Goal: Navigation & Orientation: Find specific page/section

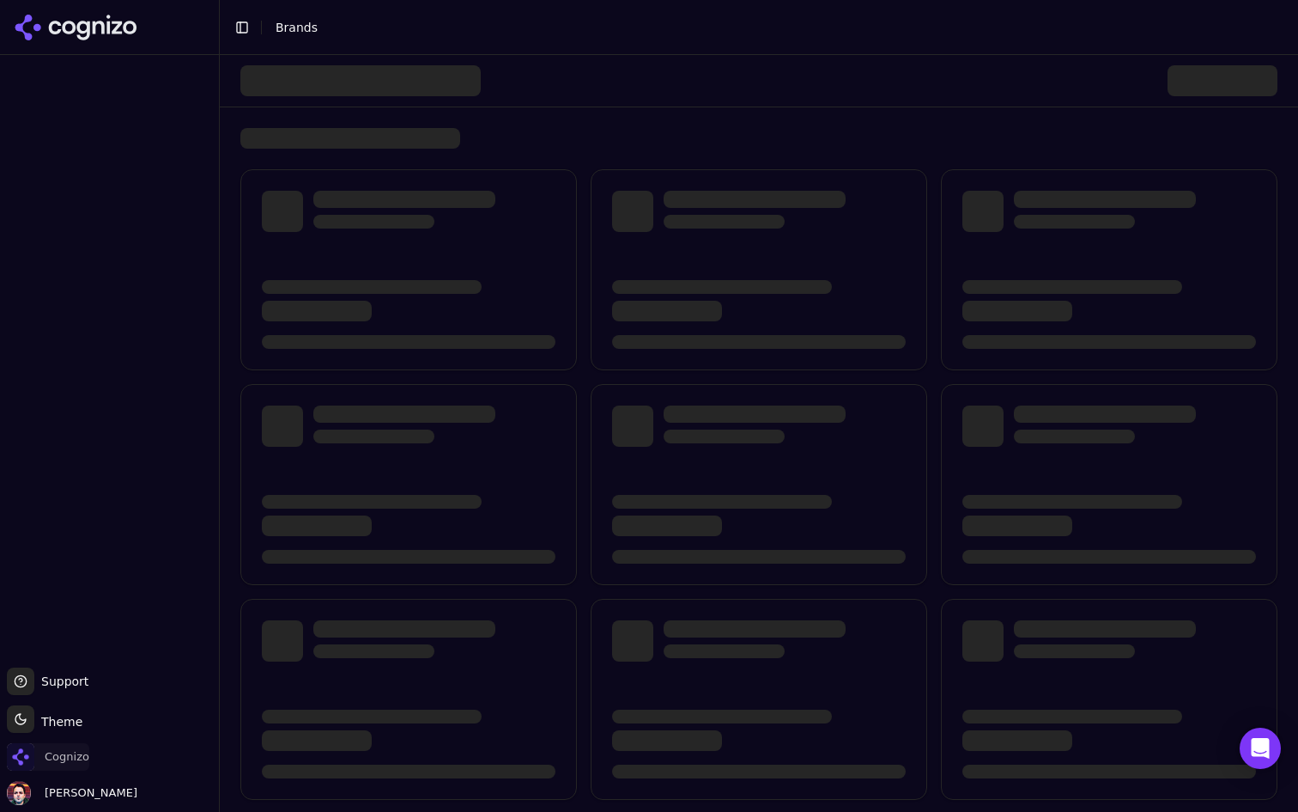
click at [63, 757] on span "Cognizo" at bounding box center [67, 756] width 45 height 15
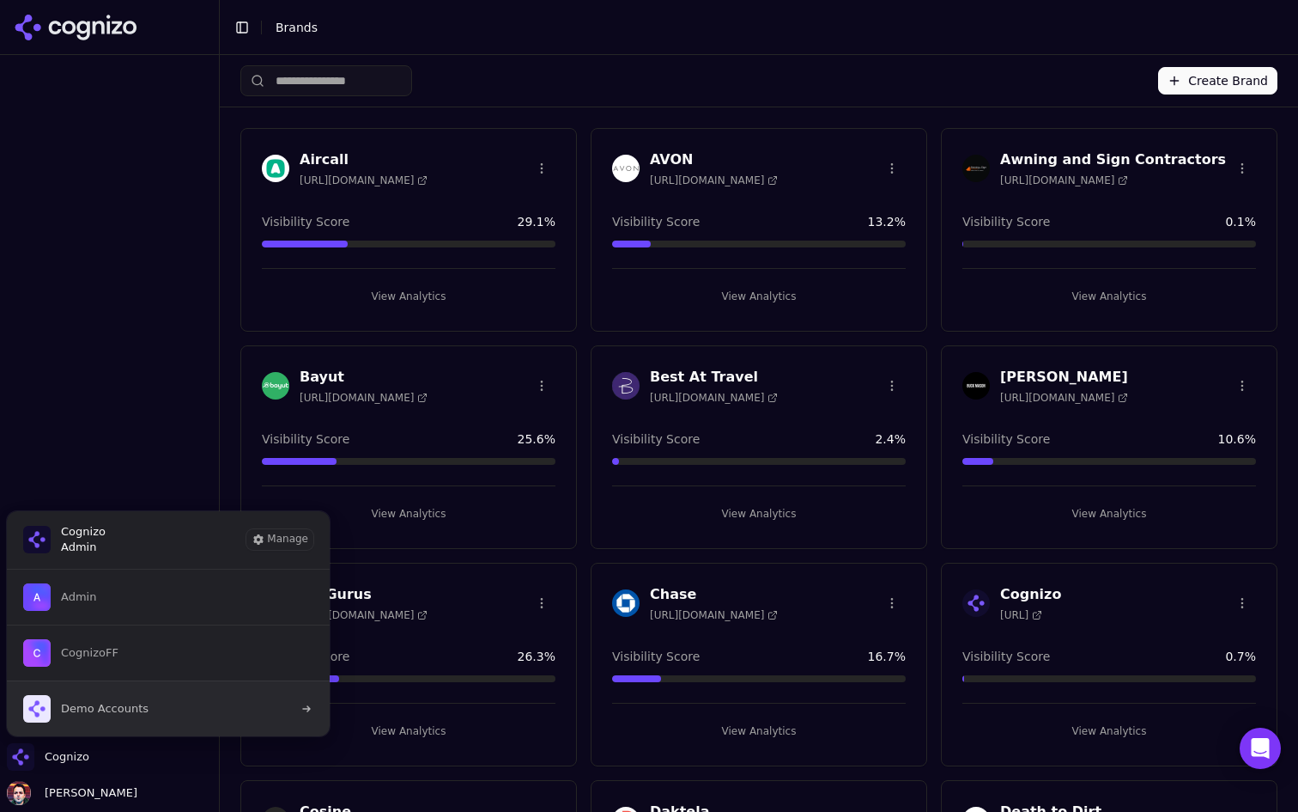
click at [187, 693] on button "Demo Accounts" at bounding box center [168, 708] width 325 height 56
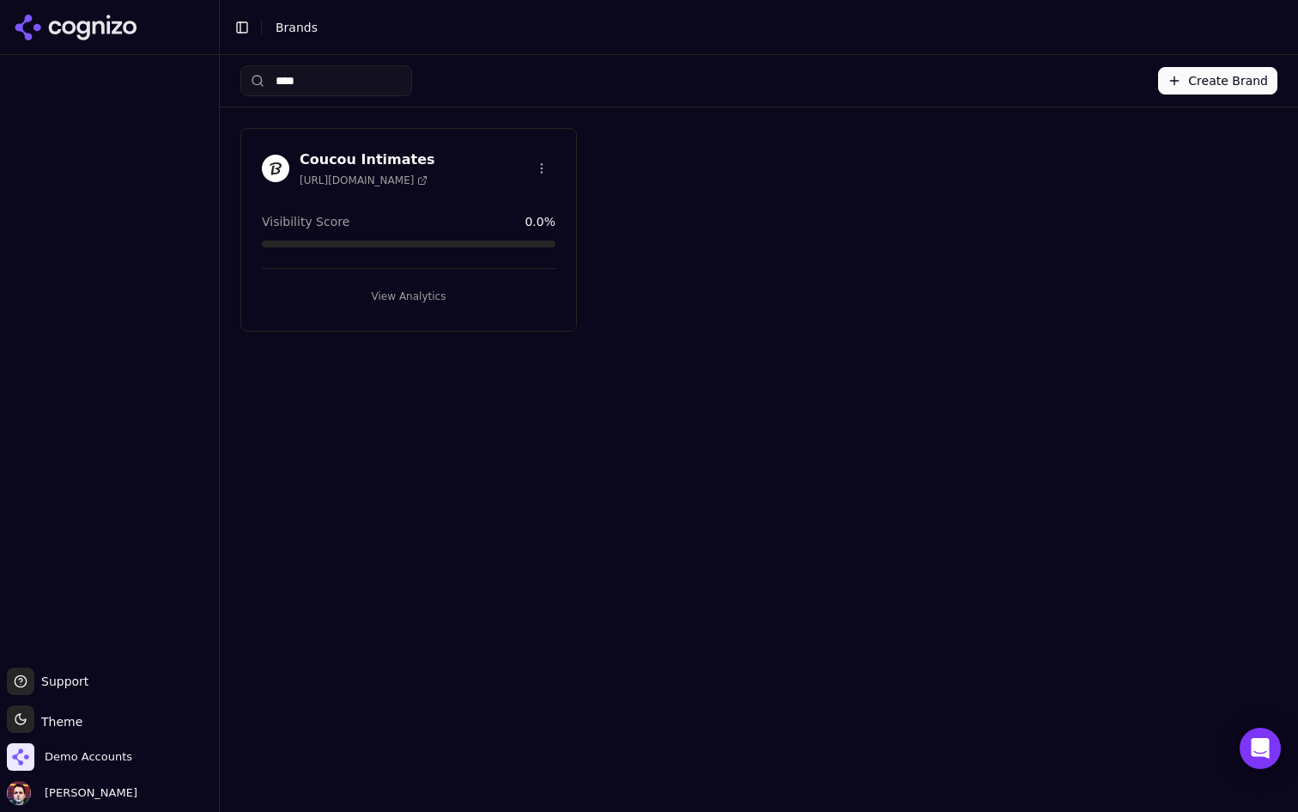
type input "****"
click at [408, 283] on button "View Analytics" at bounding box center [409, 296] width 294 height 27
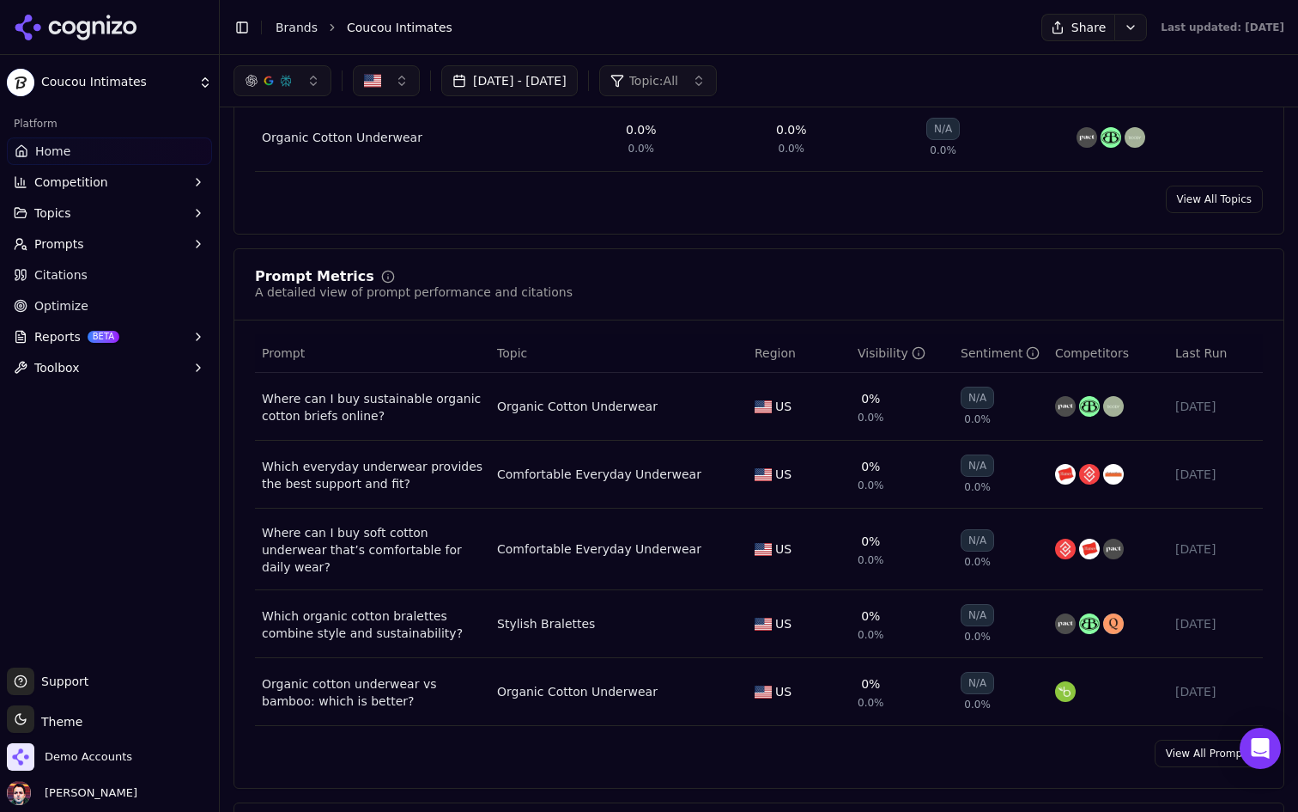
scroll to position [1061, 0]
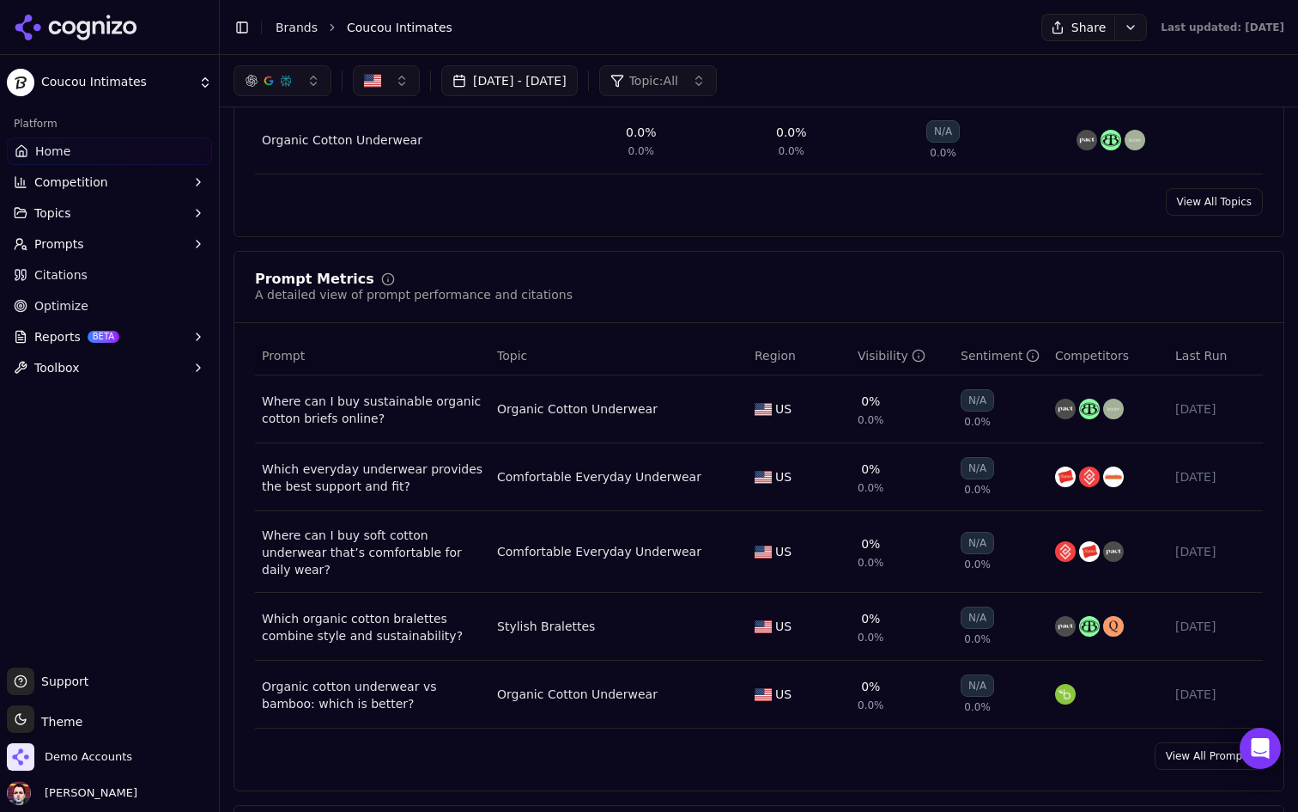
click at [172, 246] on button "Prompts" at bounding box center [109, 243] width 205 height 27
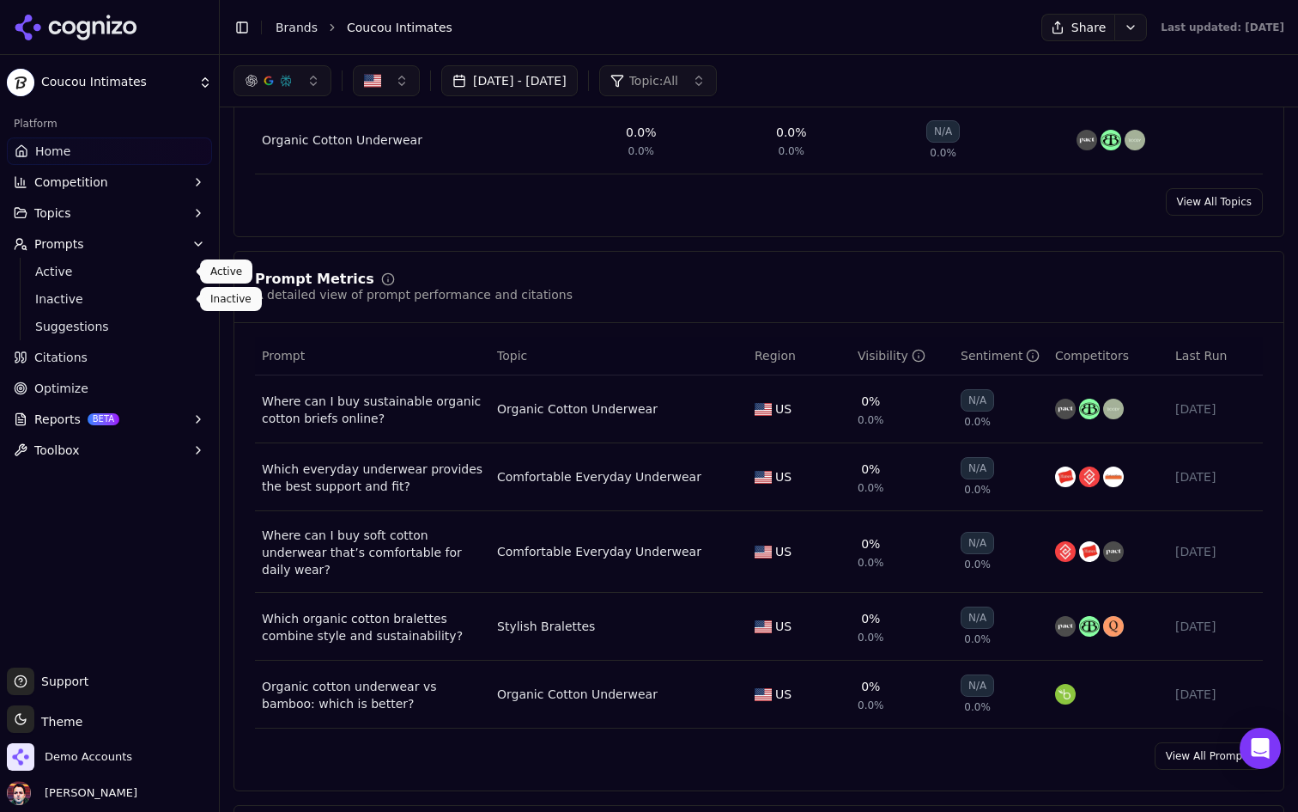
click at [153, 277] on span "Active" at bounding box center [109, 271] width 149 height 17
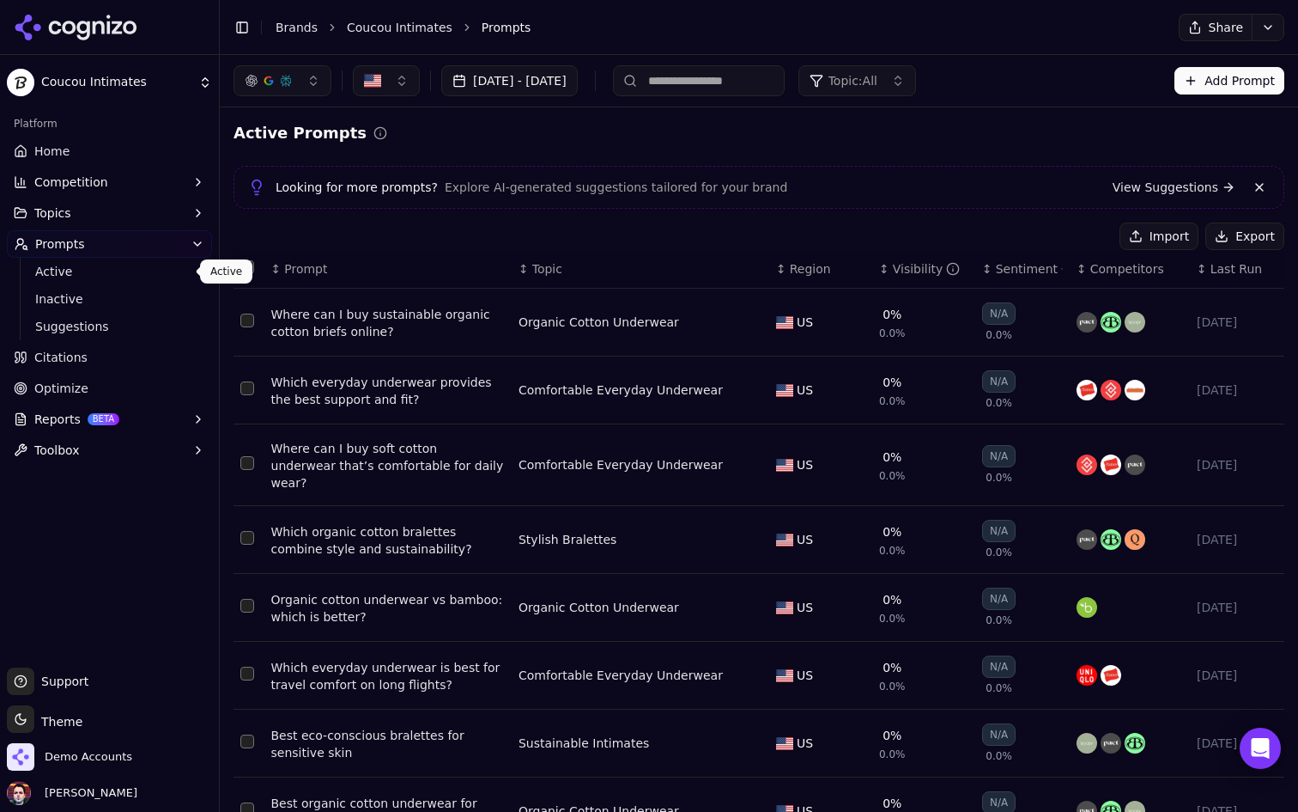
click at [563, 240] on div "Import Export" at bounding box center [759, 235] width 1051 height 27
click at [307, 80] on button "button" at bounding box center [283, 80] width 98 height 31
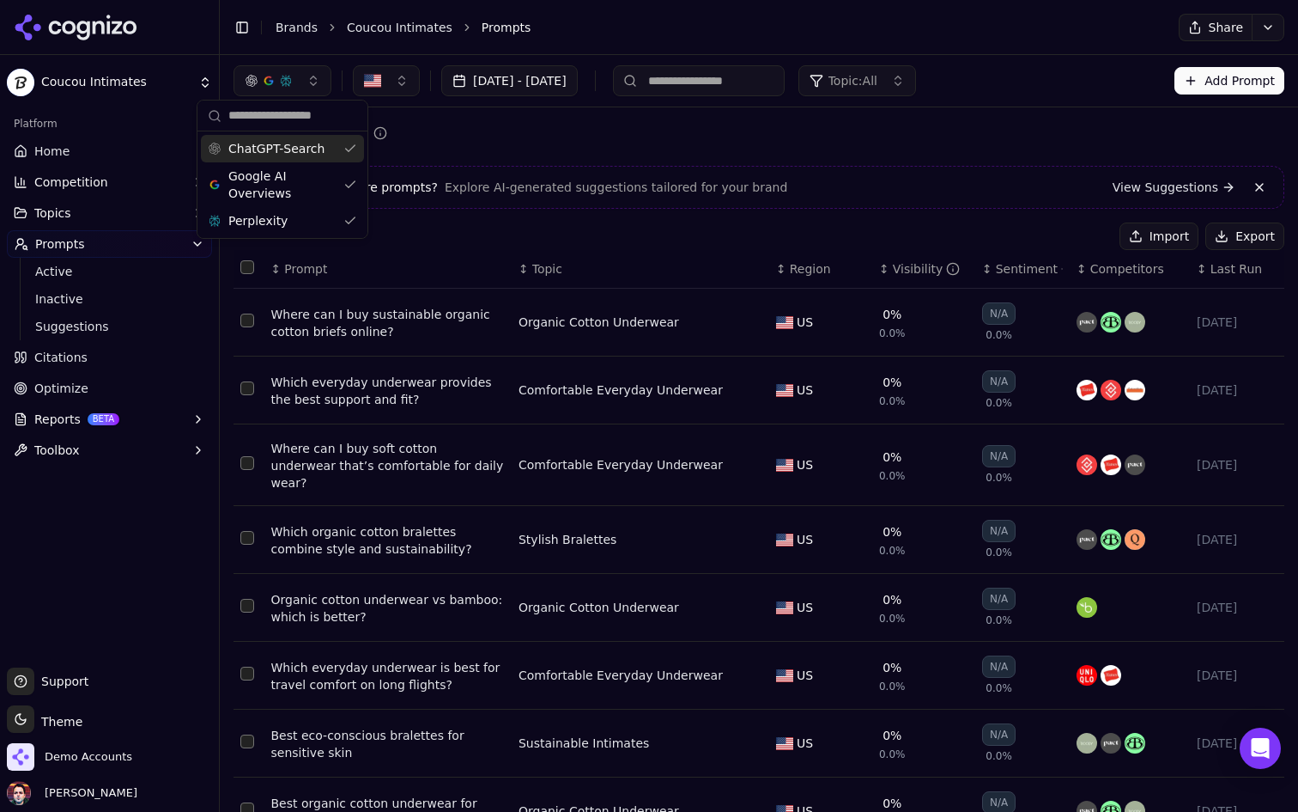
click at [307, 80] on button "button" at bounding box center [283, 80] width 98 height 31
click at [107, 162] on link "Home" at bounding box center [109, 150] width 205 height 27
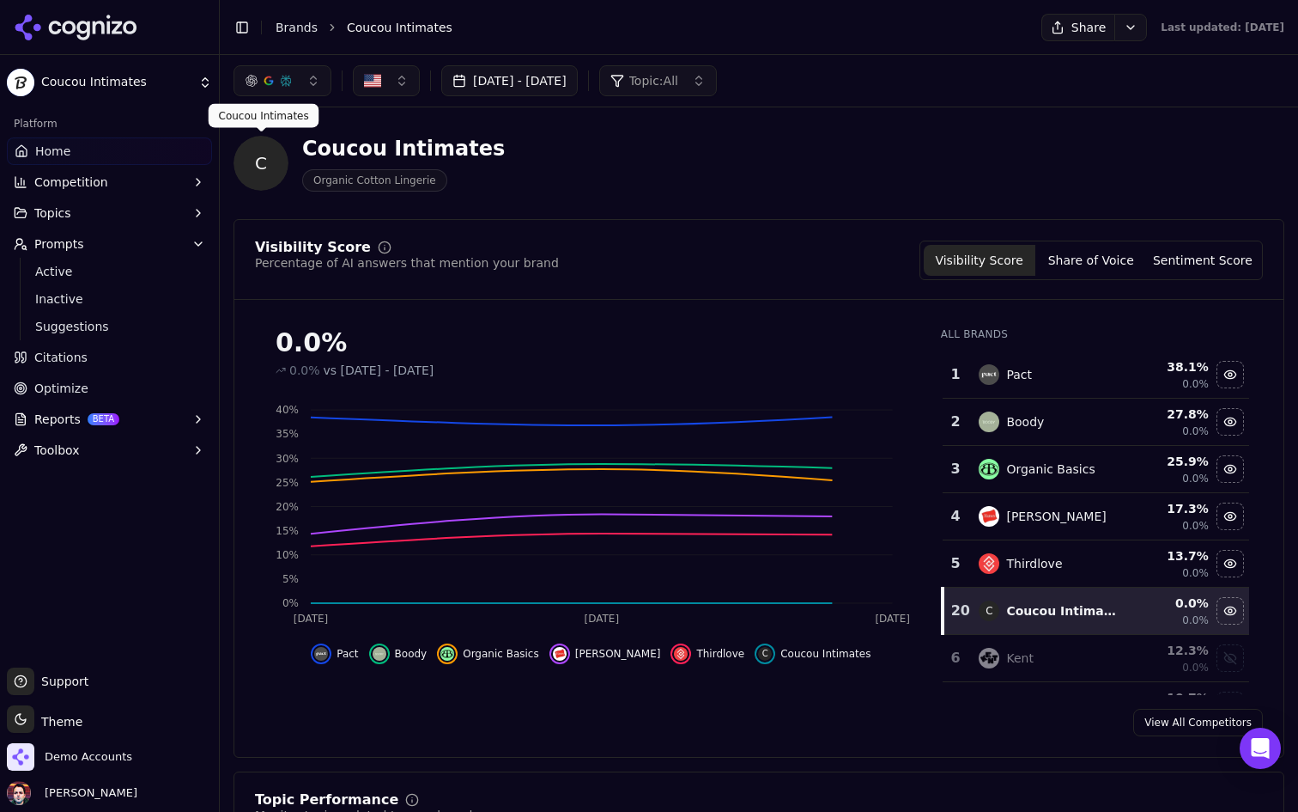
click at [674, 179] on div "C Coucou Intimates Organic Cotton Lingerie" at bounding box center [618, 163] width 769 height 57
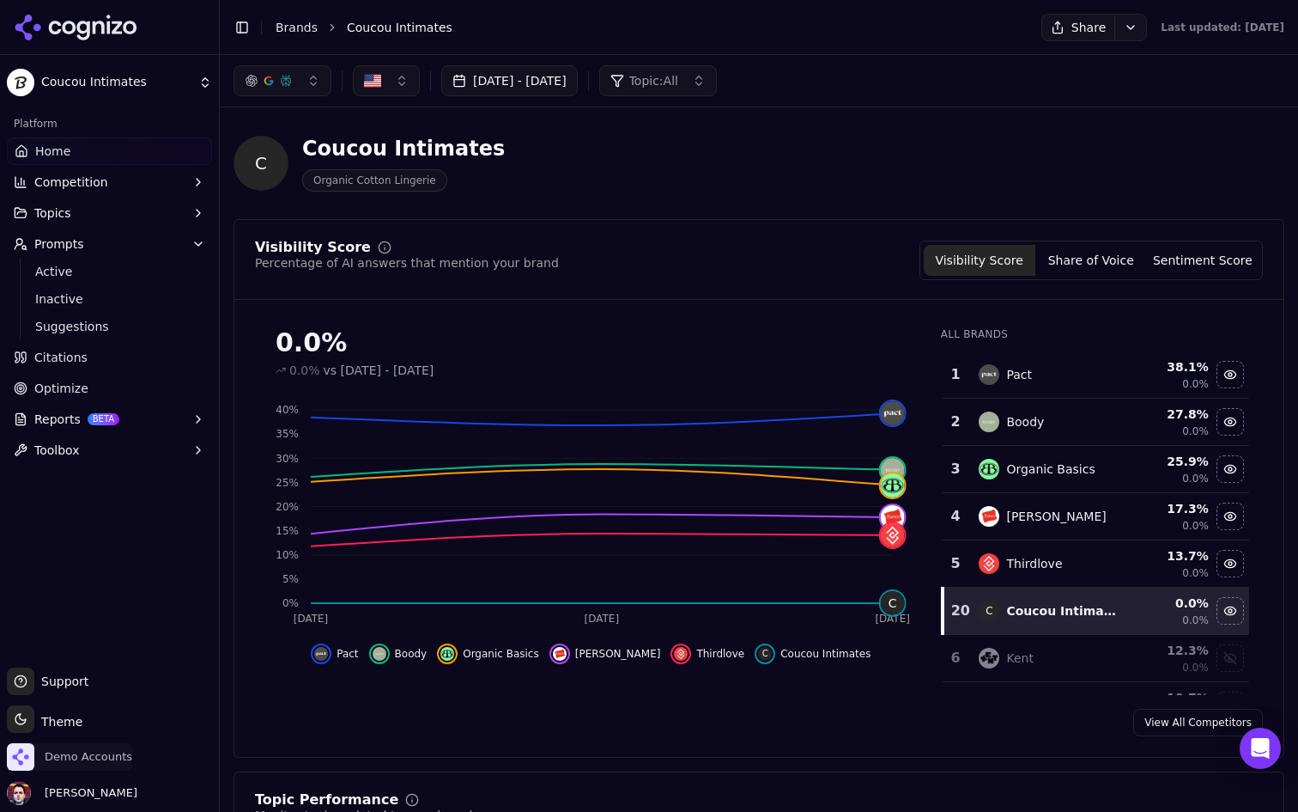
click at [94, 758] on span "Demo Accounts" at bounding box center [89, 756] width 88 height 15
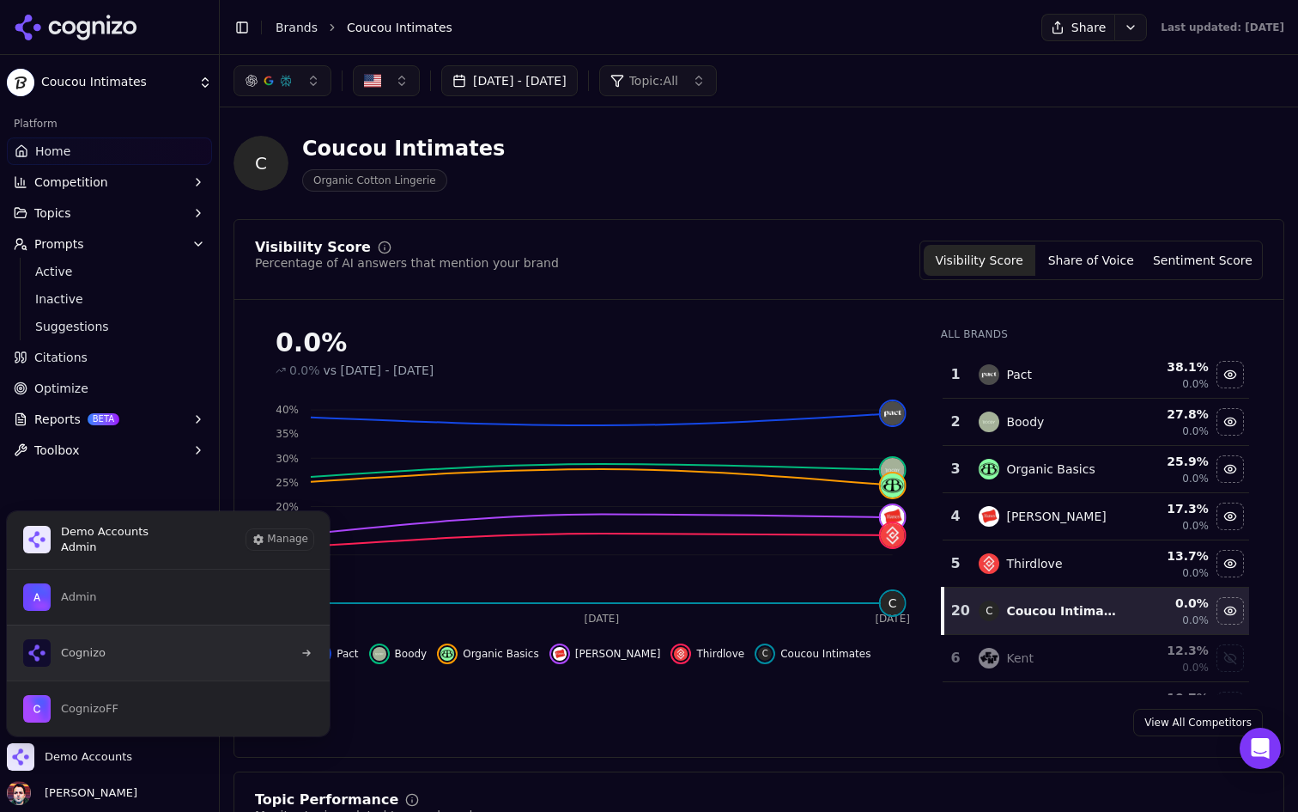
click at [178, 638] on button "Cognizo" at bounding box center [168, 652] width 325 height 56
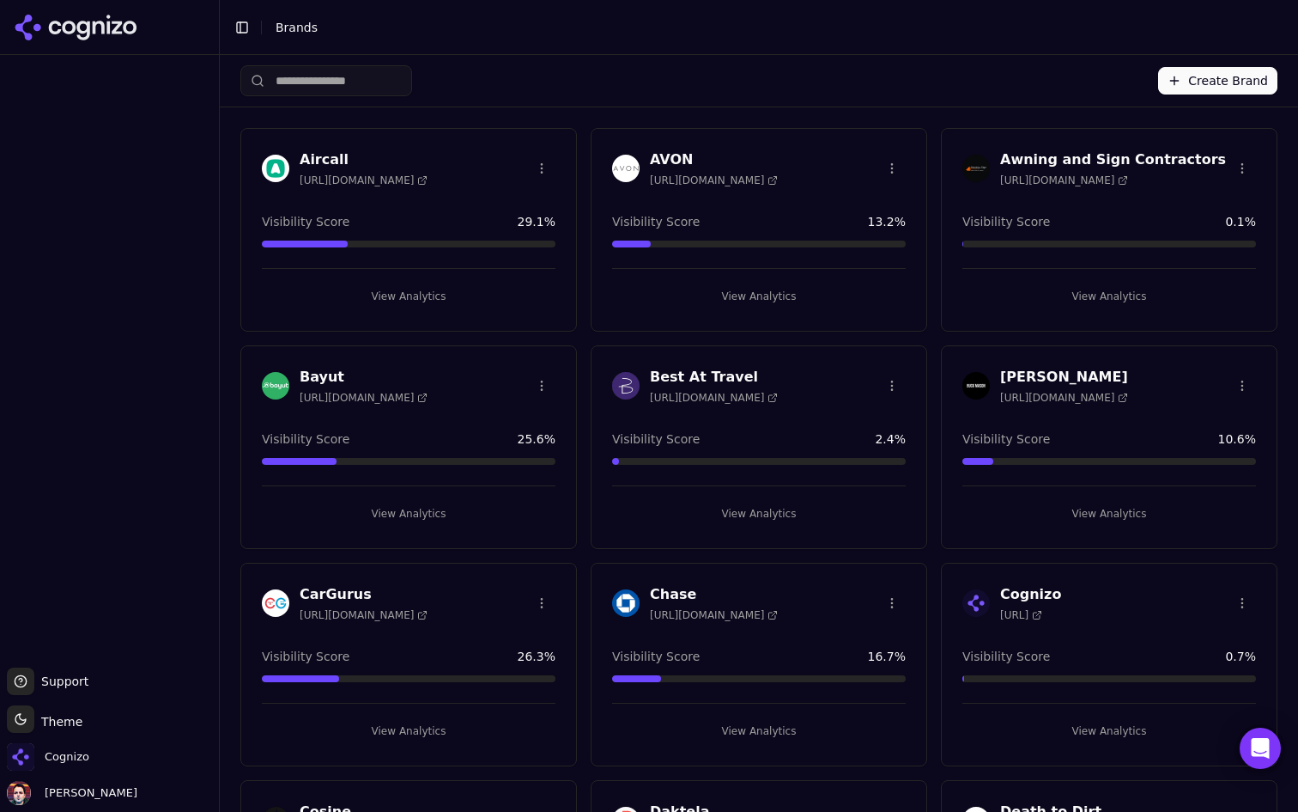
click at [374, 76] on input "search" at bounding box center [326, 80] width 172 height 31
type input "*"
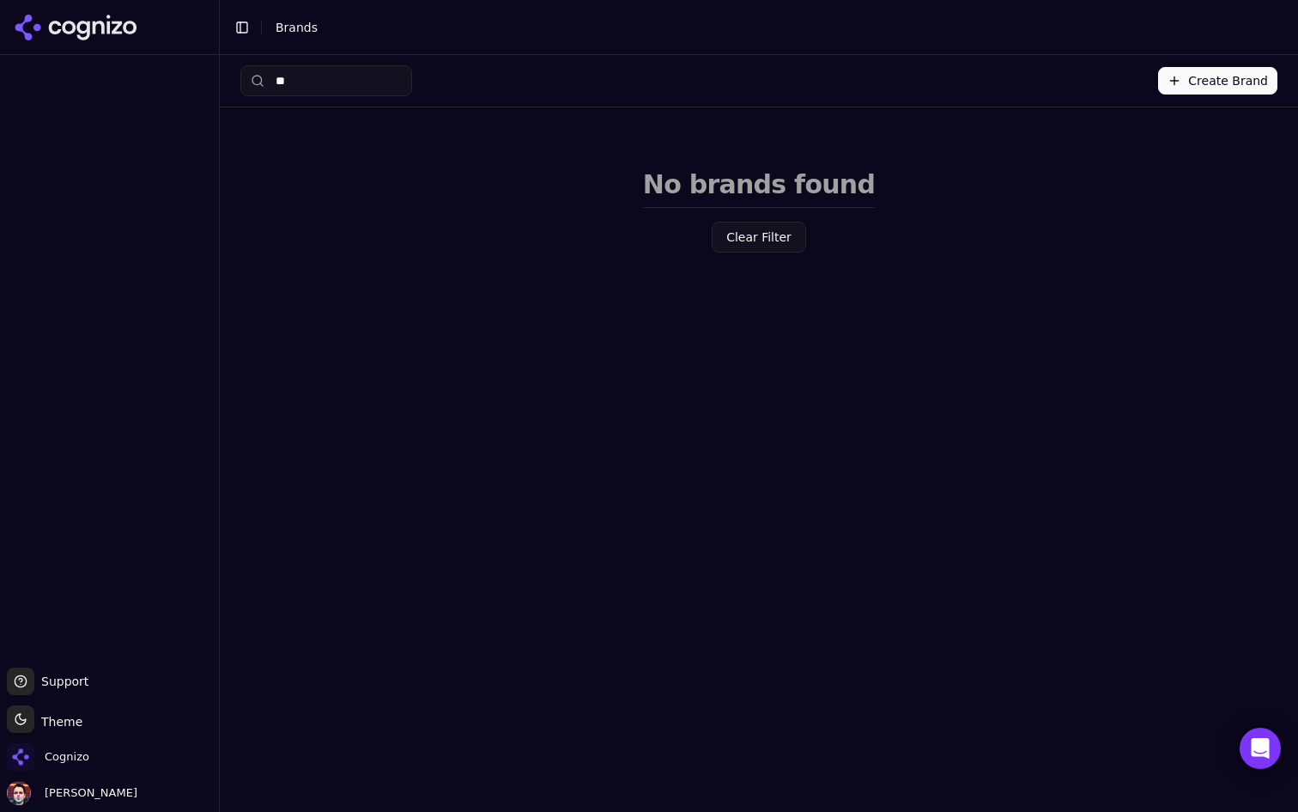
type input "*"
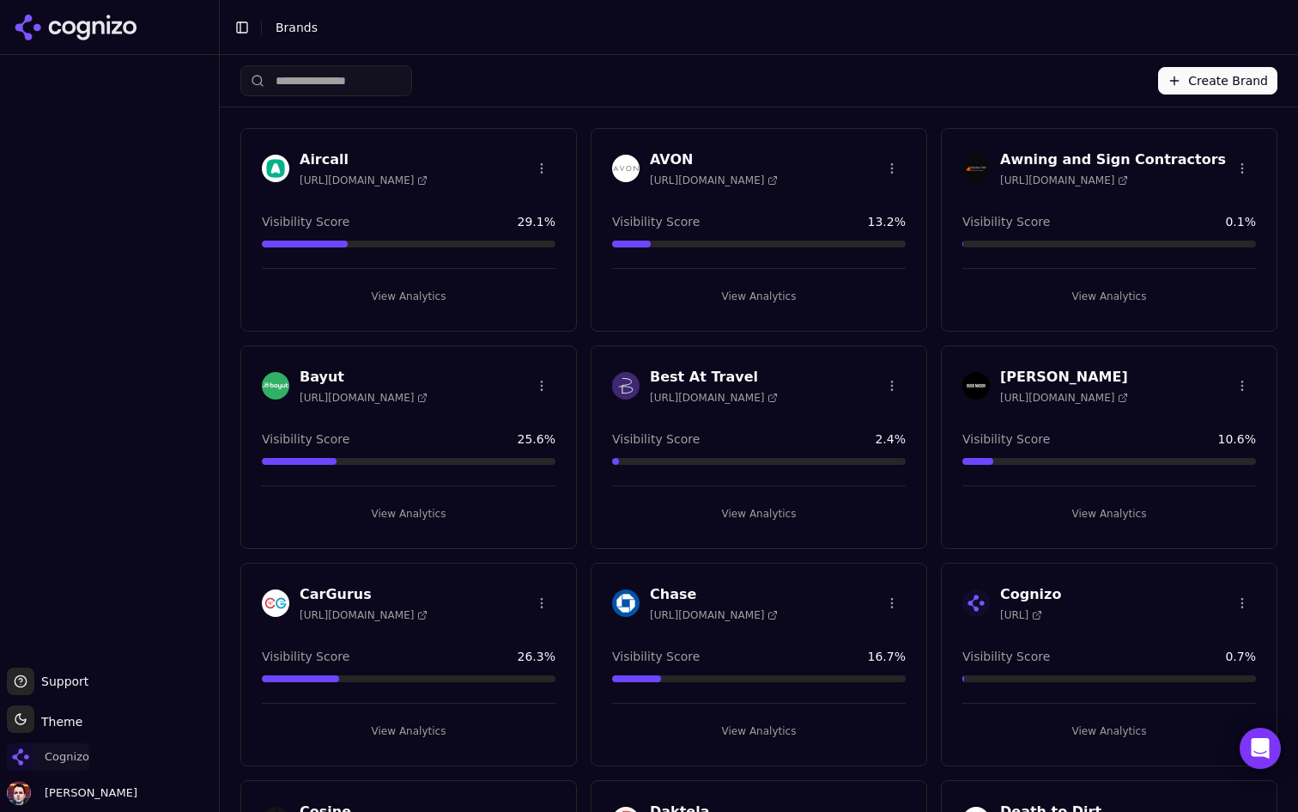
click at [65, 769] on span "Cognizo" at bounding box center [48, 756] width 82 height 27
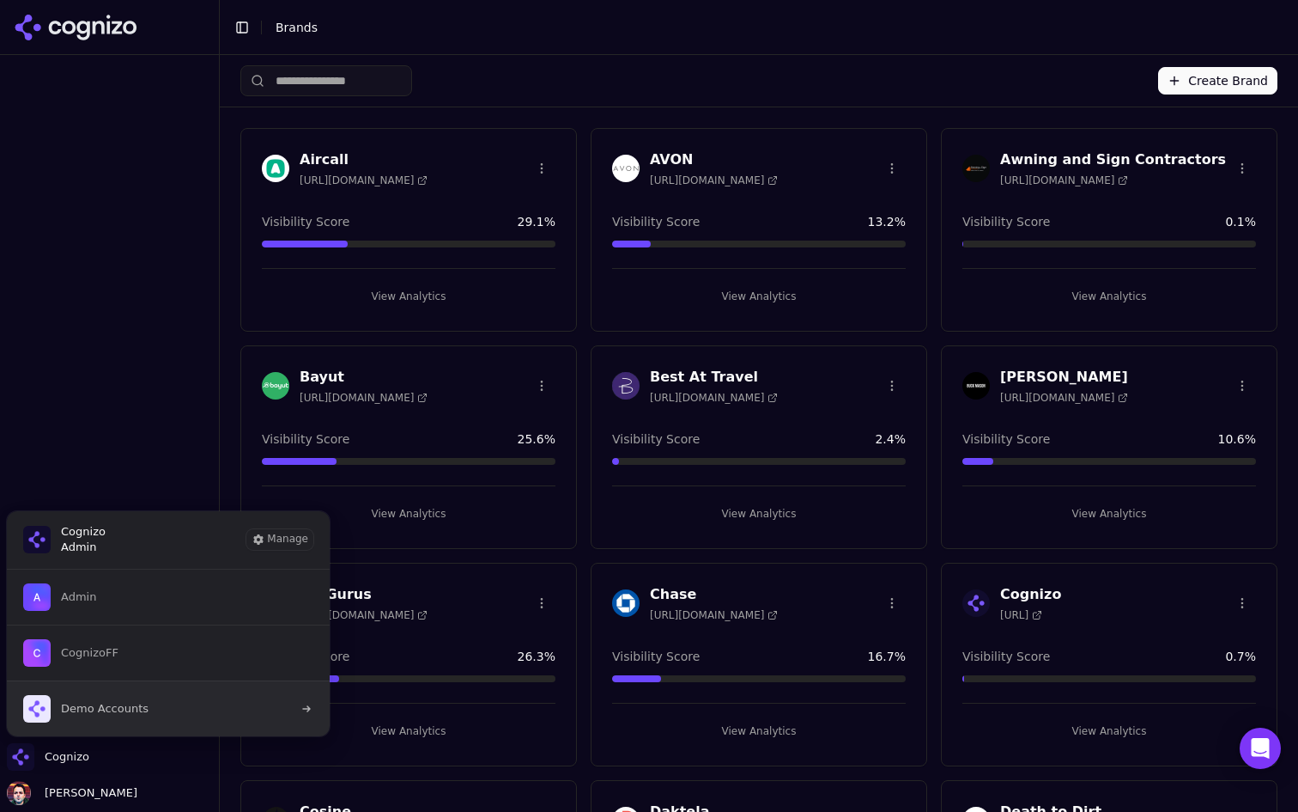
click at [179, 698] on button "Demo Accounts" at bounding box center [168, 708] width 325 height 56
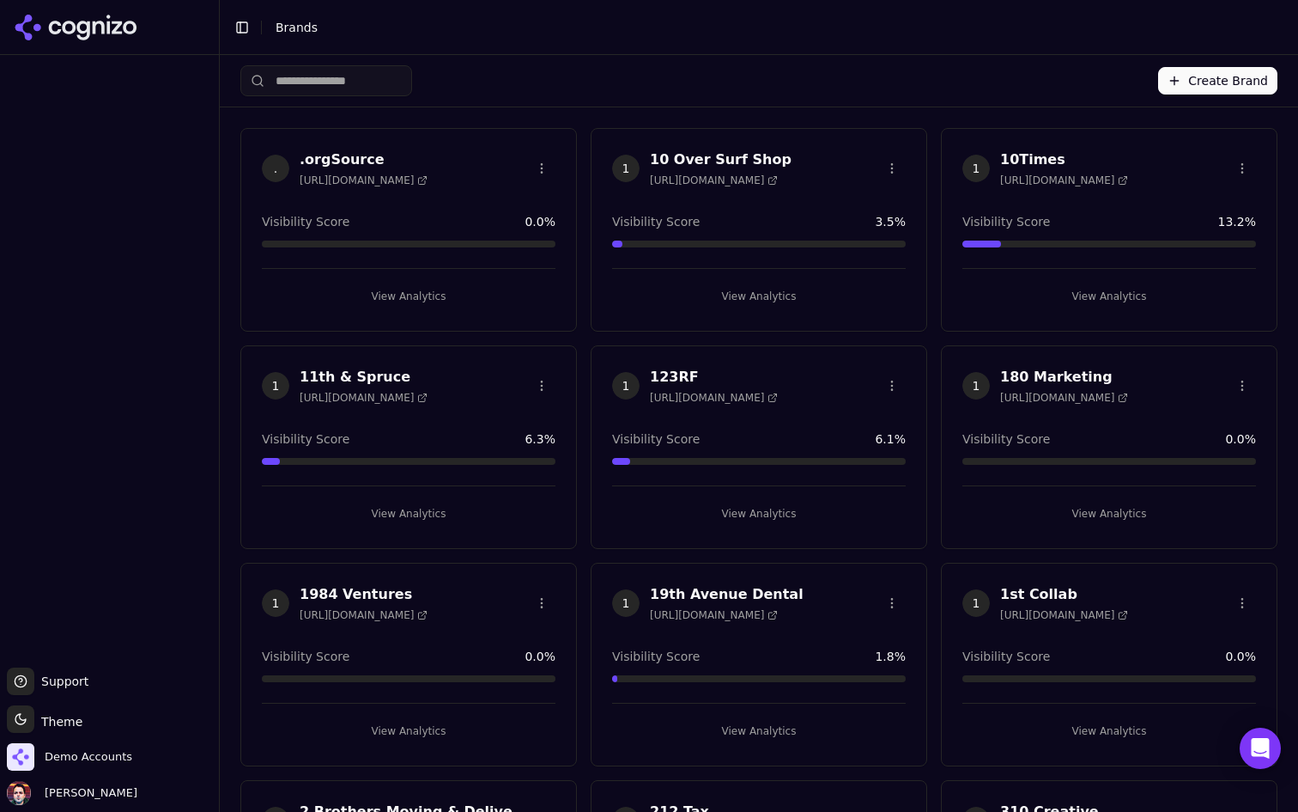
click at [386, 85] on input "search" at bounding box center [326, 80] width 172 height 31
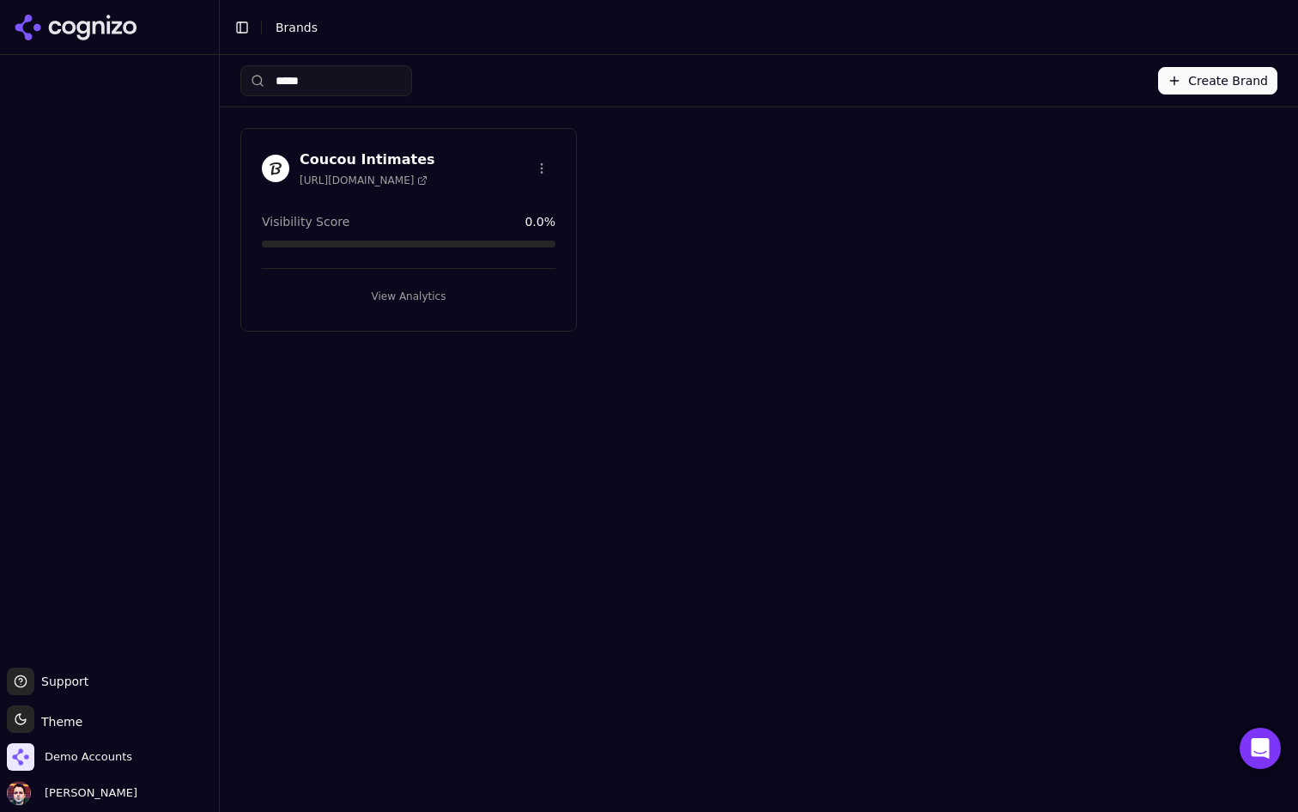
type input "*****"
click at [459, 289] on button "View Analytics" at bounding box center [409, 296] width 294 height 27
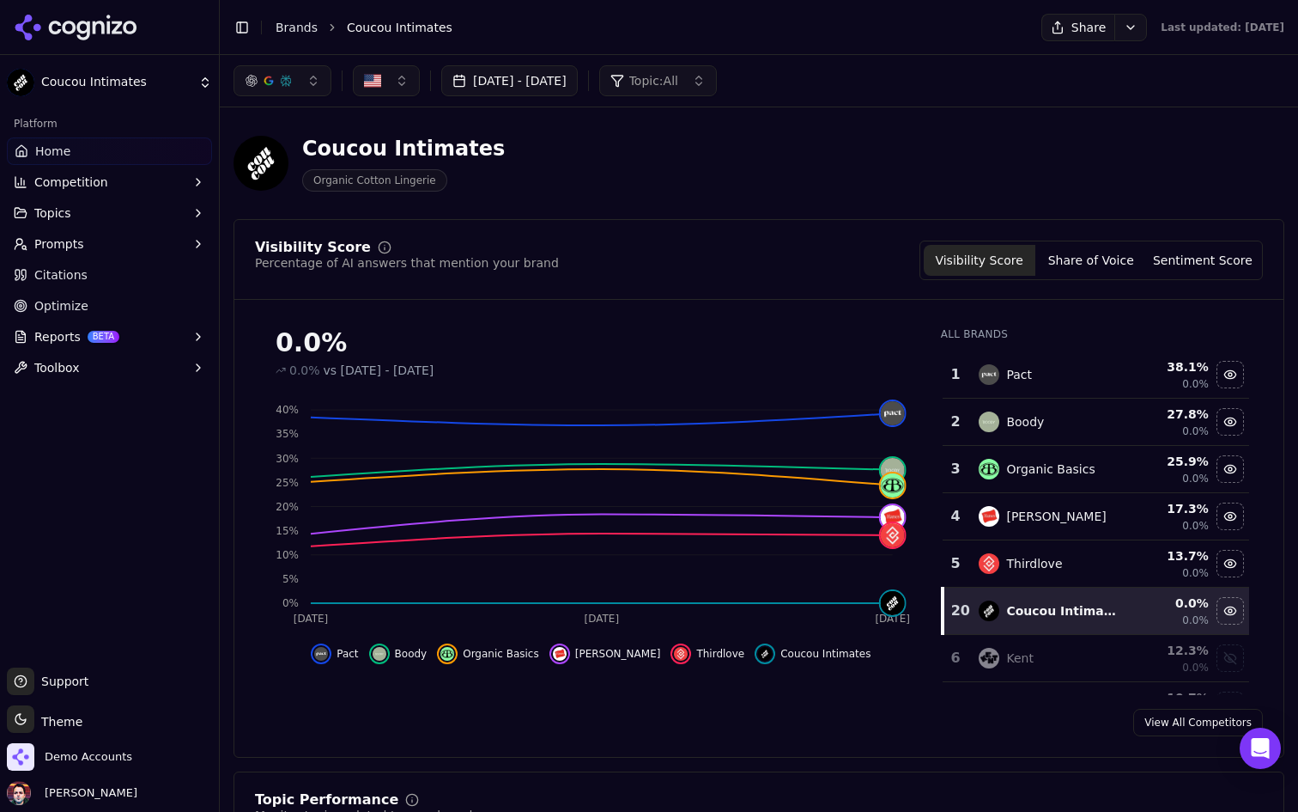
click at [169, 233] on button "Prompts" at bounding box center [109, 243] width 205 height 27
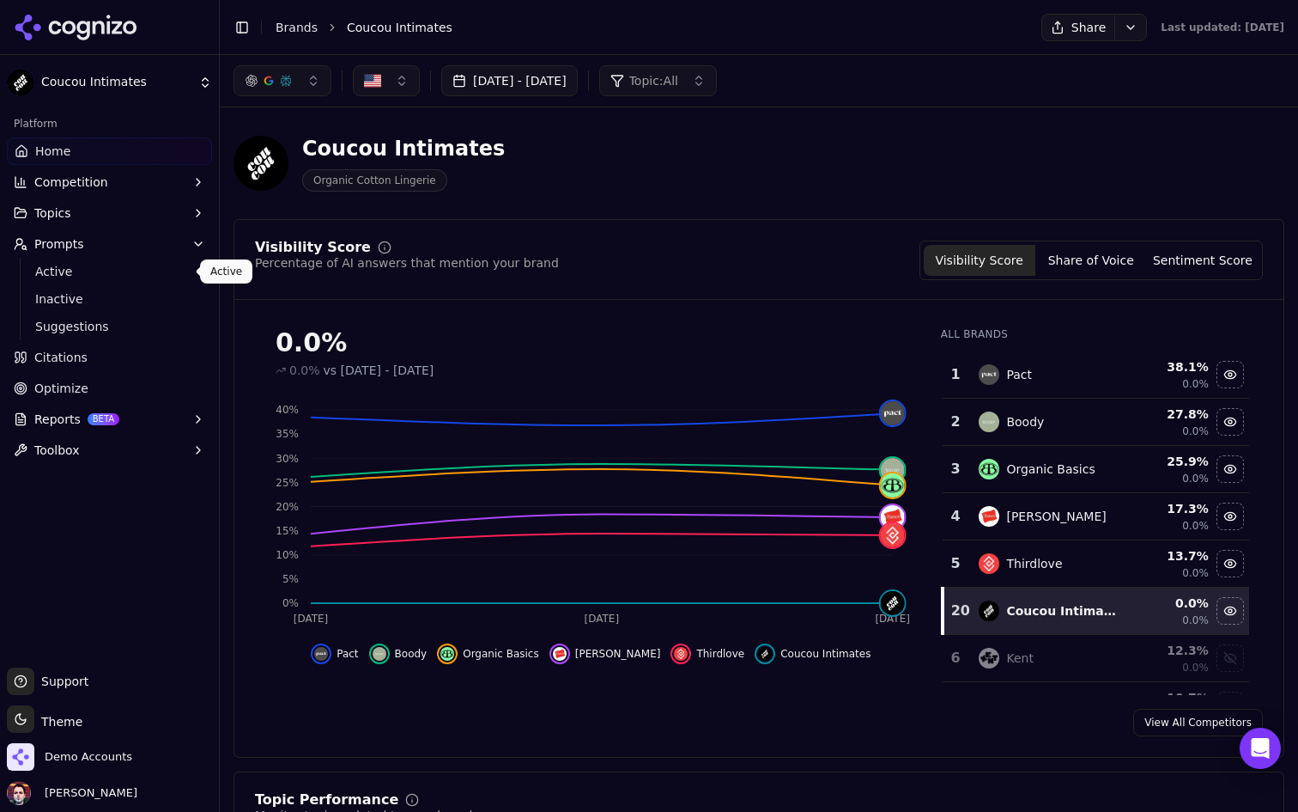
click at [118, 283] on link "Active" at bounding box center [109, 271] width 163 height 24
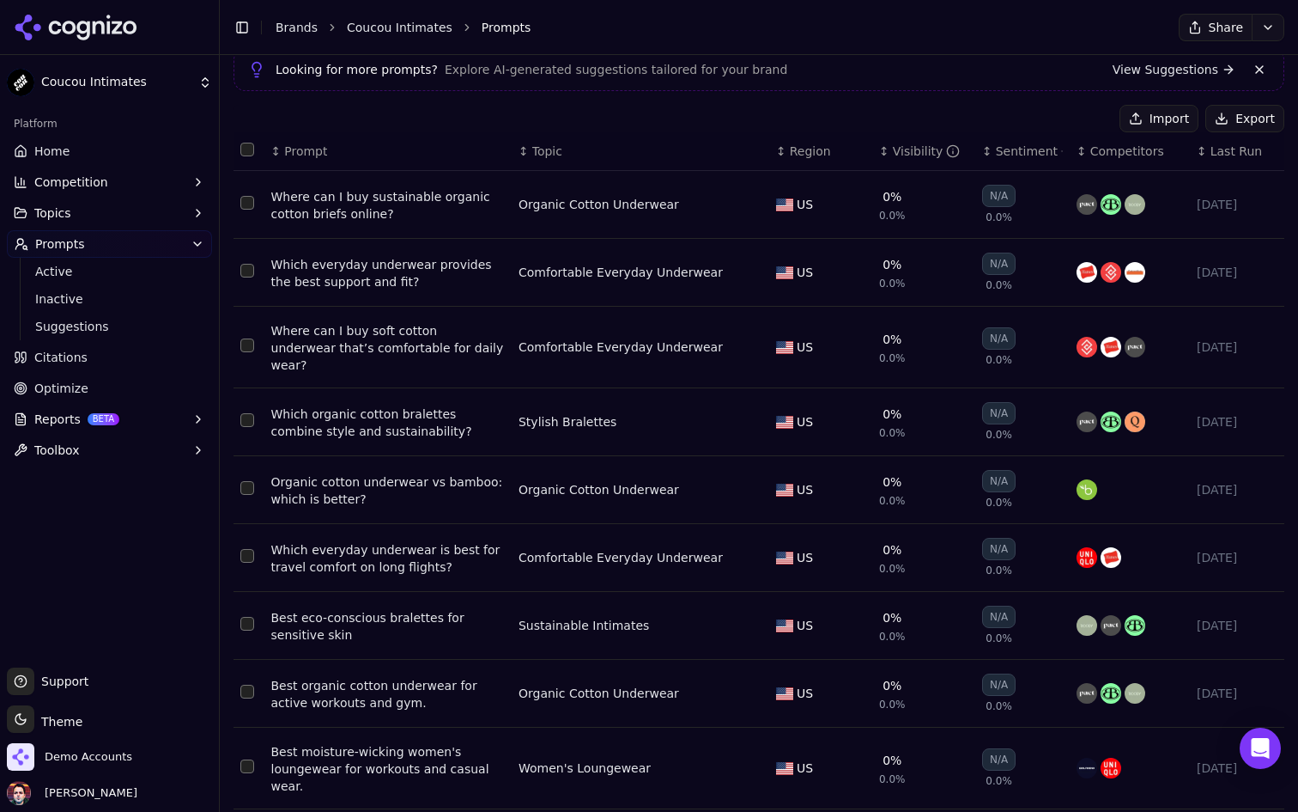
scroll to position [144, 0]
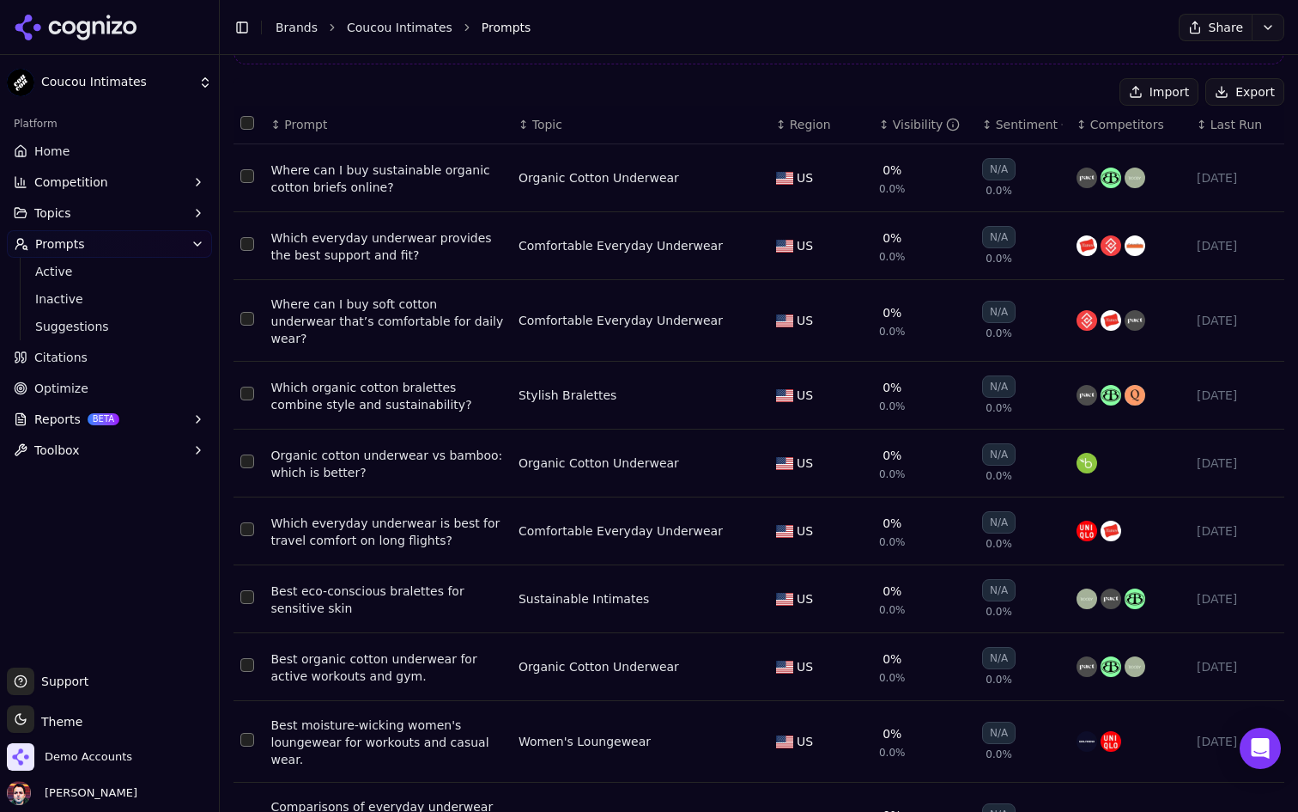
click at [1223, 129] on span "Last Run" at bounding box center [1237, 124] width 52 height 17
click at [1216, 124] on span "Last Run" at bounding box center [1237, 124] width 52 height 17
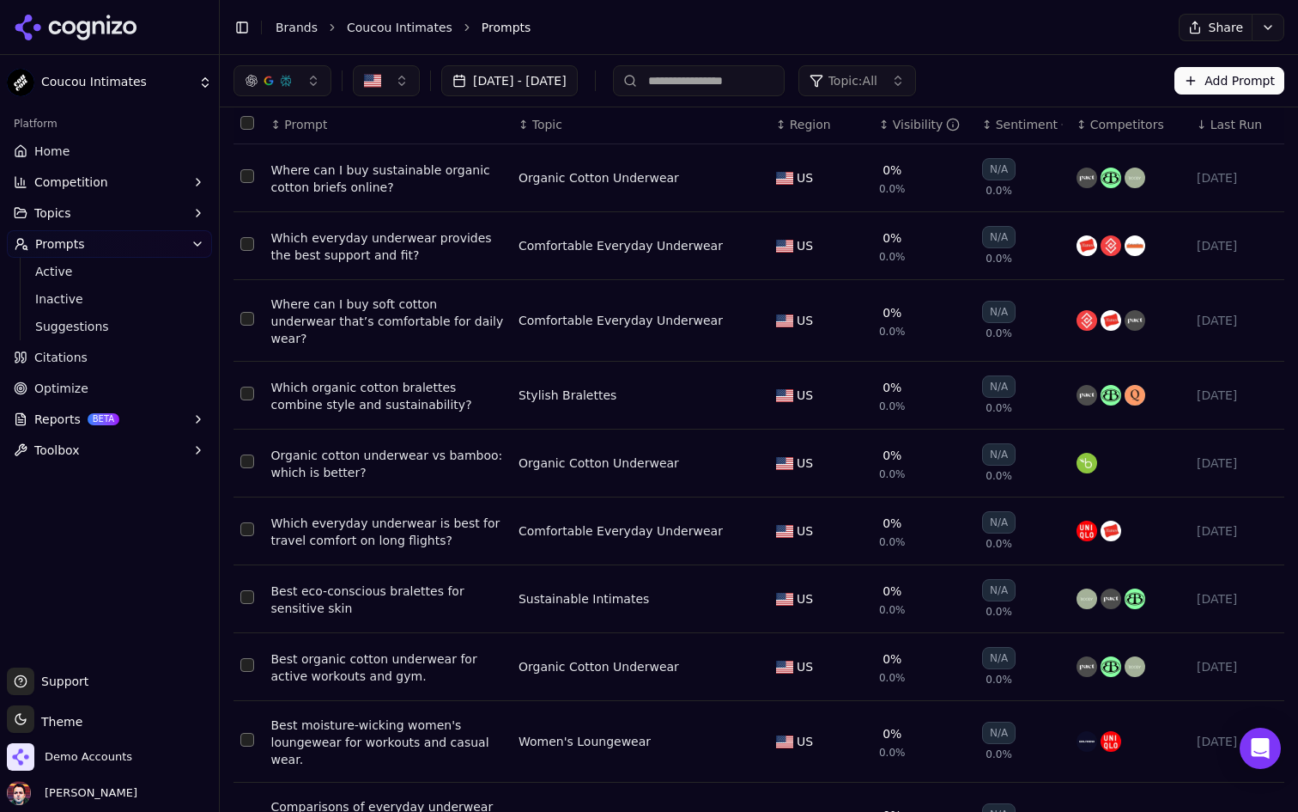
scroll to position [0, 0]
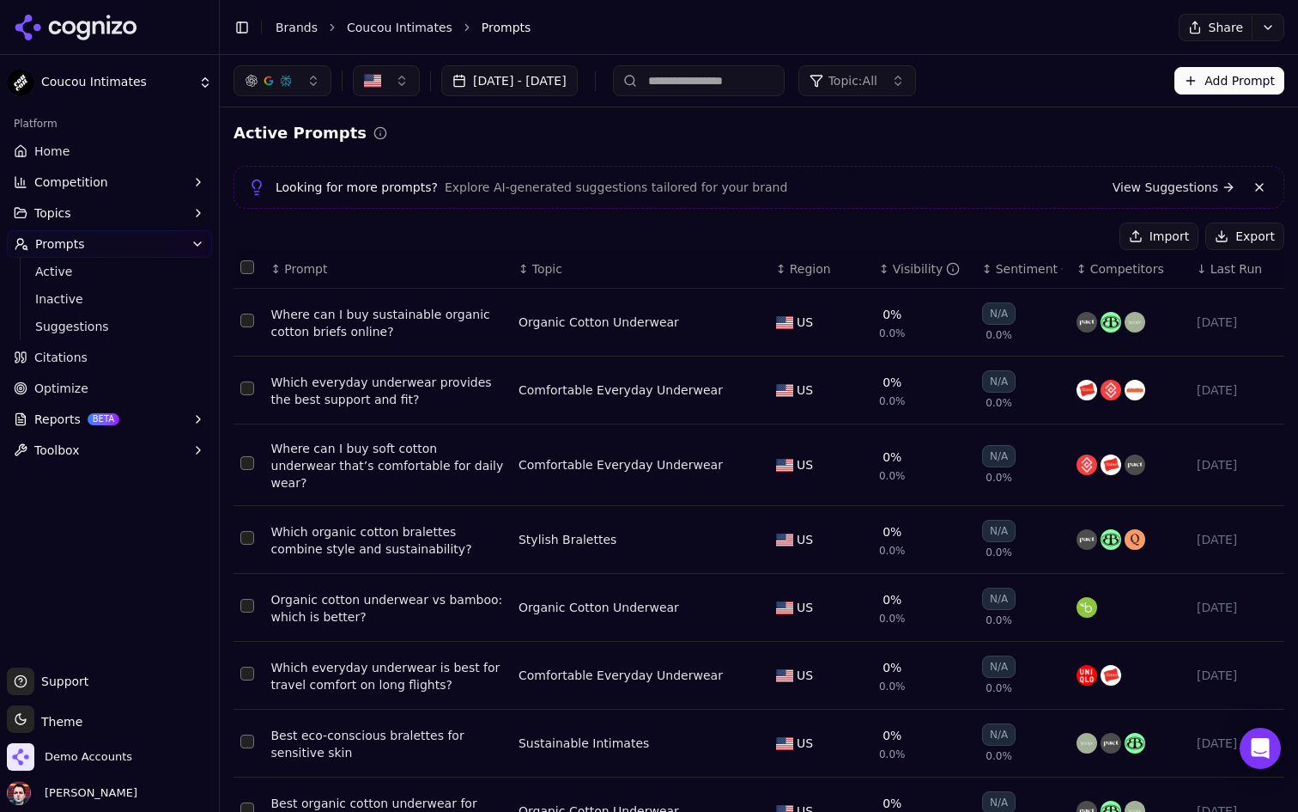
click at [799, 271] on span "Region" at bounding box center [810, 268] width 41 height 17
click at [826, 268] on span "Region" at bounding box center [810, 268] width 41 height 17
click at [826, 268] on div "↕ Region" at bounding box center [820, 268] width 89 height 17
click at [300, 260] on span "Prompt" at bounding box center [305, 268] width 43 height 17
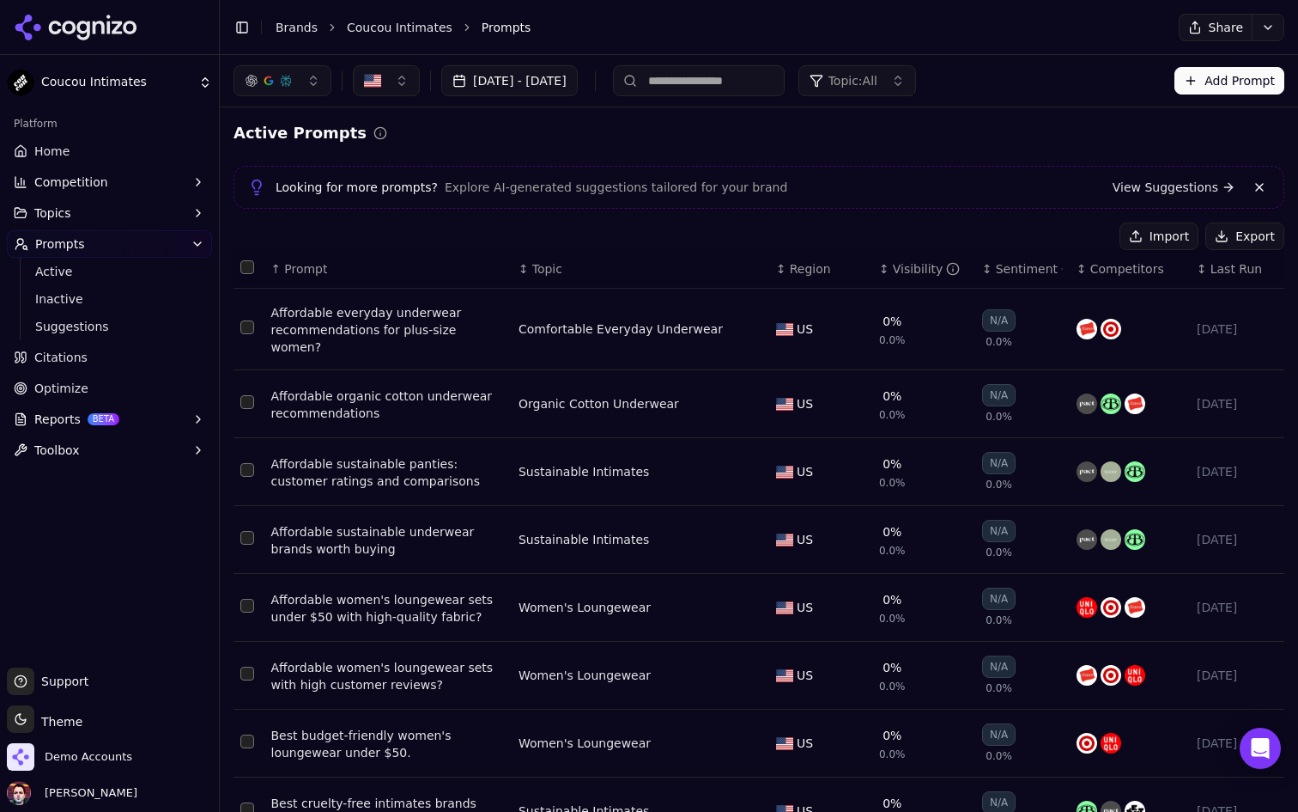
click at [307, 271] on span "Prompt" at bounding box center [305, 268] width 43 height 17
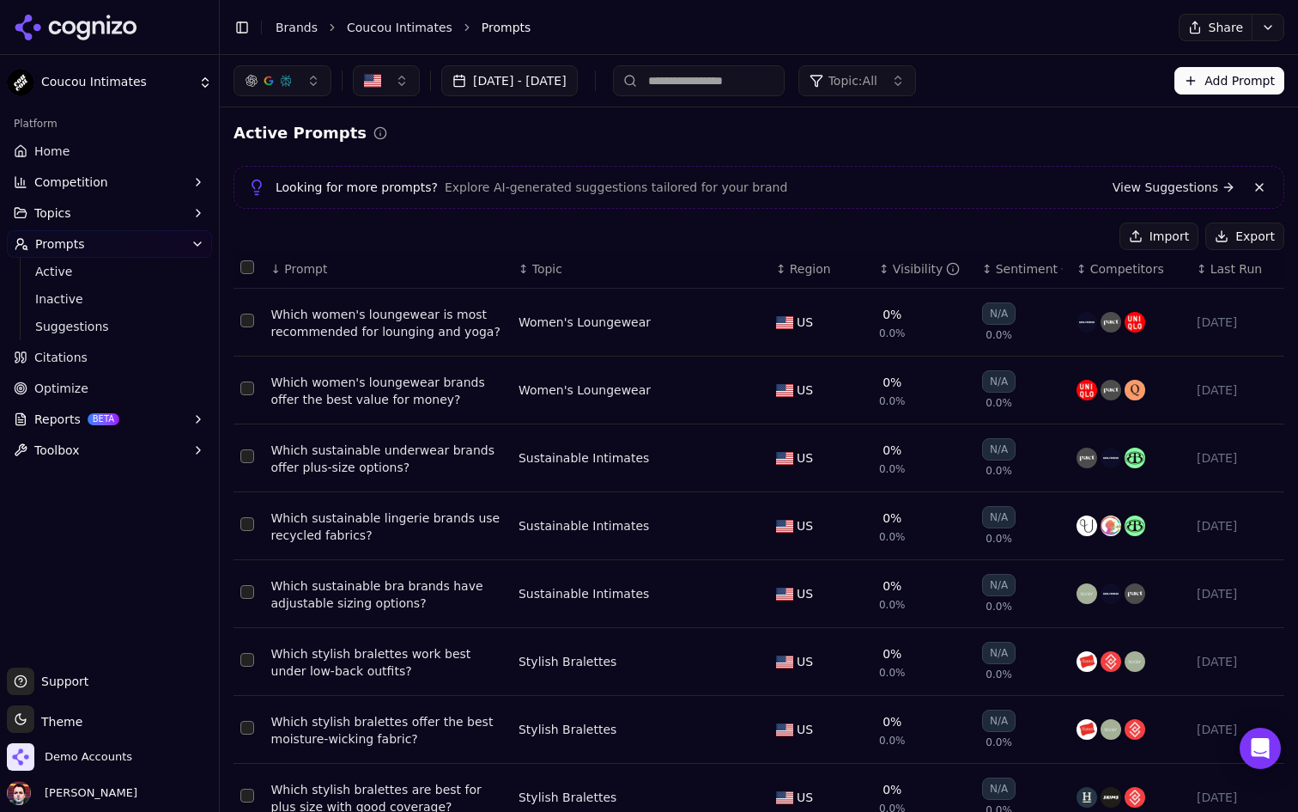
click at [315, 267] on span "Prompt" at bounding box center [305, 268] width 43 height 17
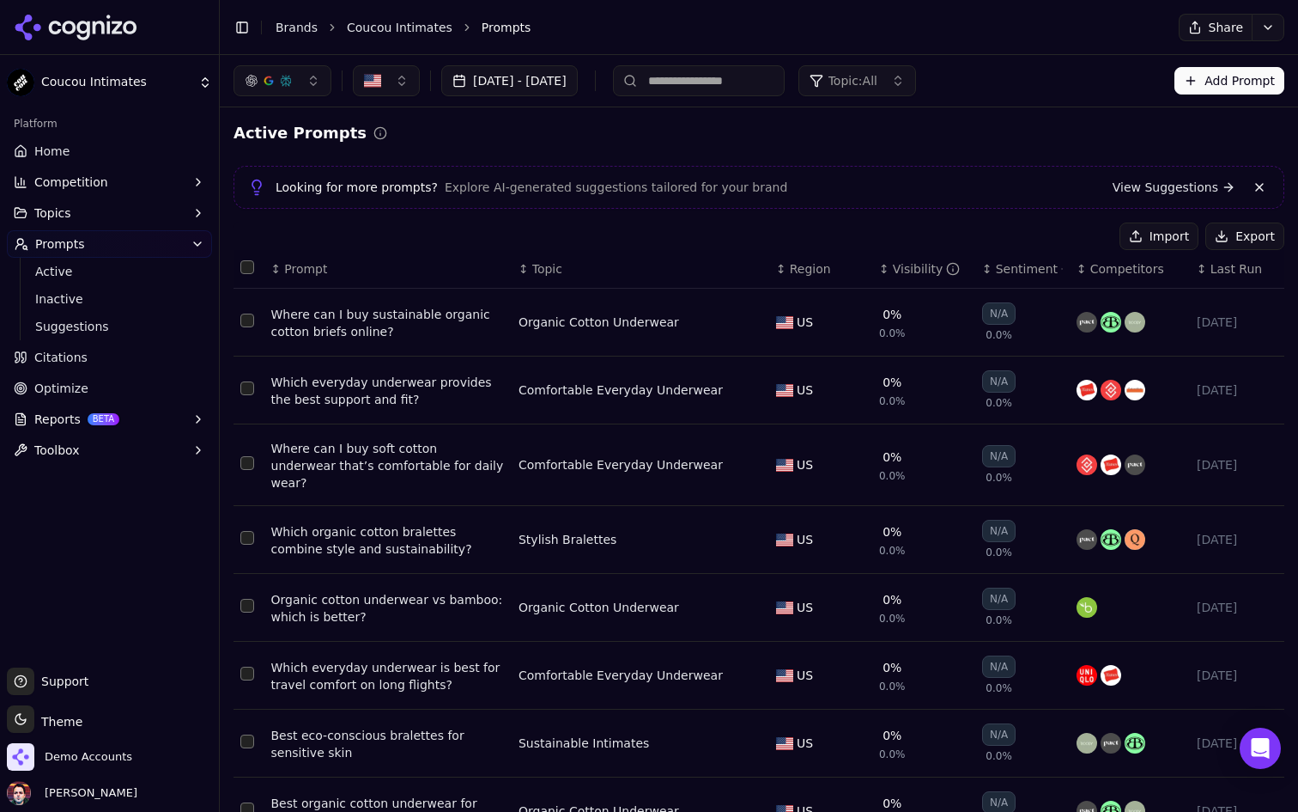
click at [315, 267] on span "Prompt" at bounding box center [305, 268] width 43 height 17
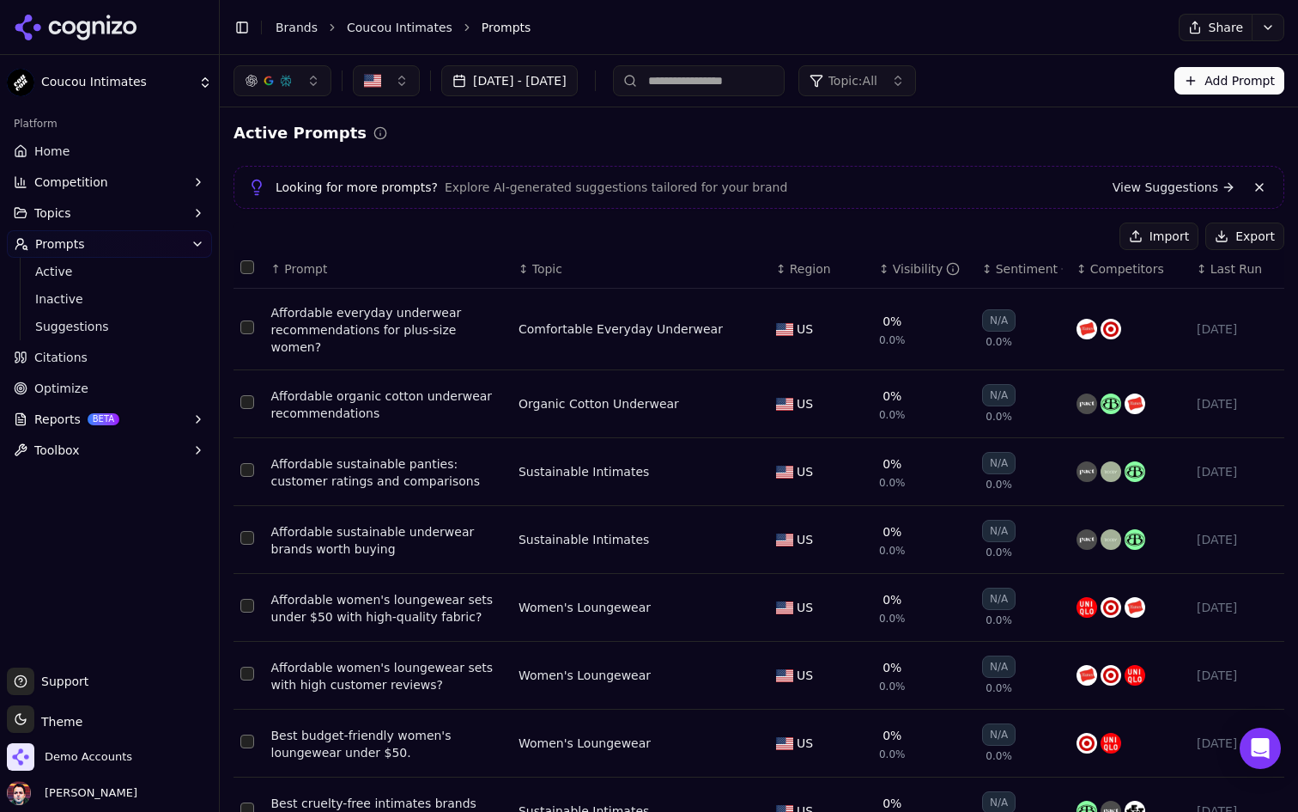
click at [665, 272] on div "↕ Topic" at bounding box center [641, 268] width 244 height 17
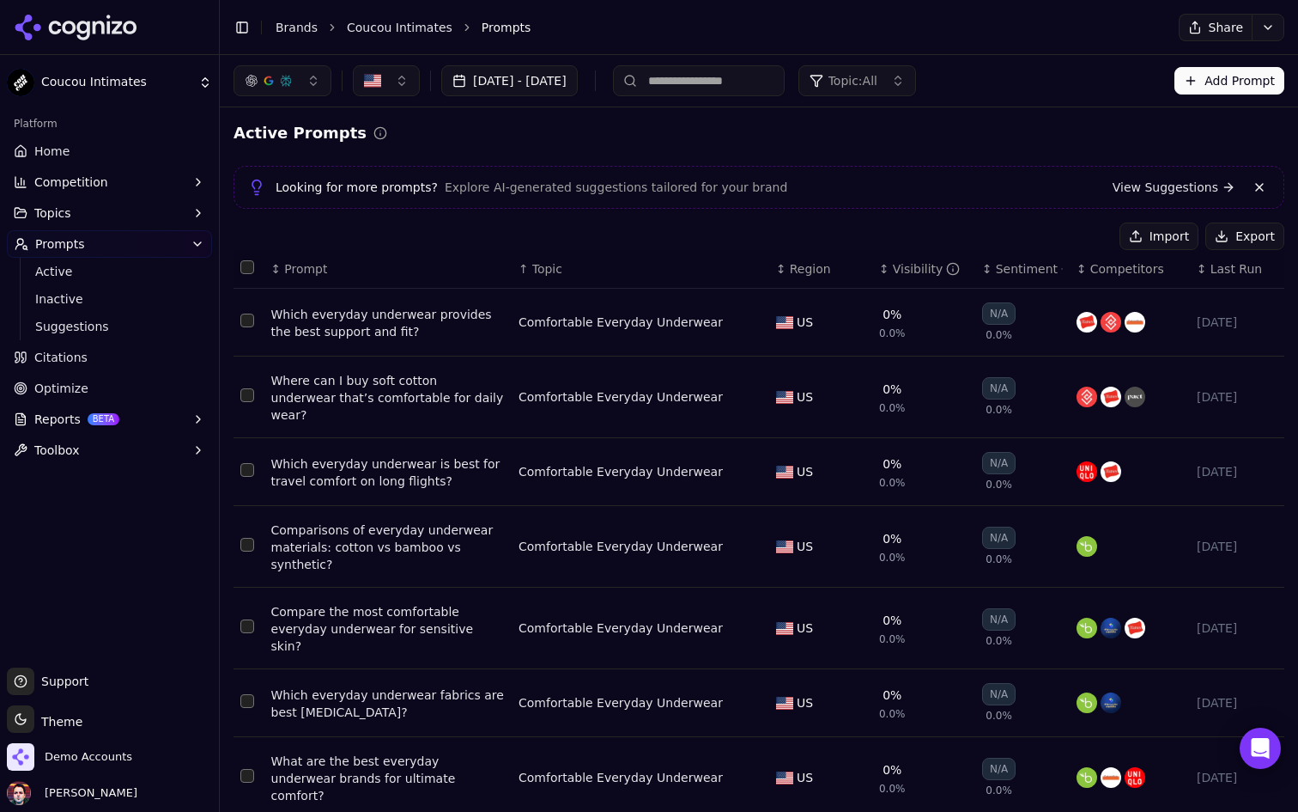
click at [592, 254] on th "↑ Topic" at bounding box center [641, 269] width 258 height 39
click at [569, 264] on div "↑ Topic" at bounding box center [641, 268] width 244 height 17
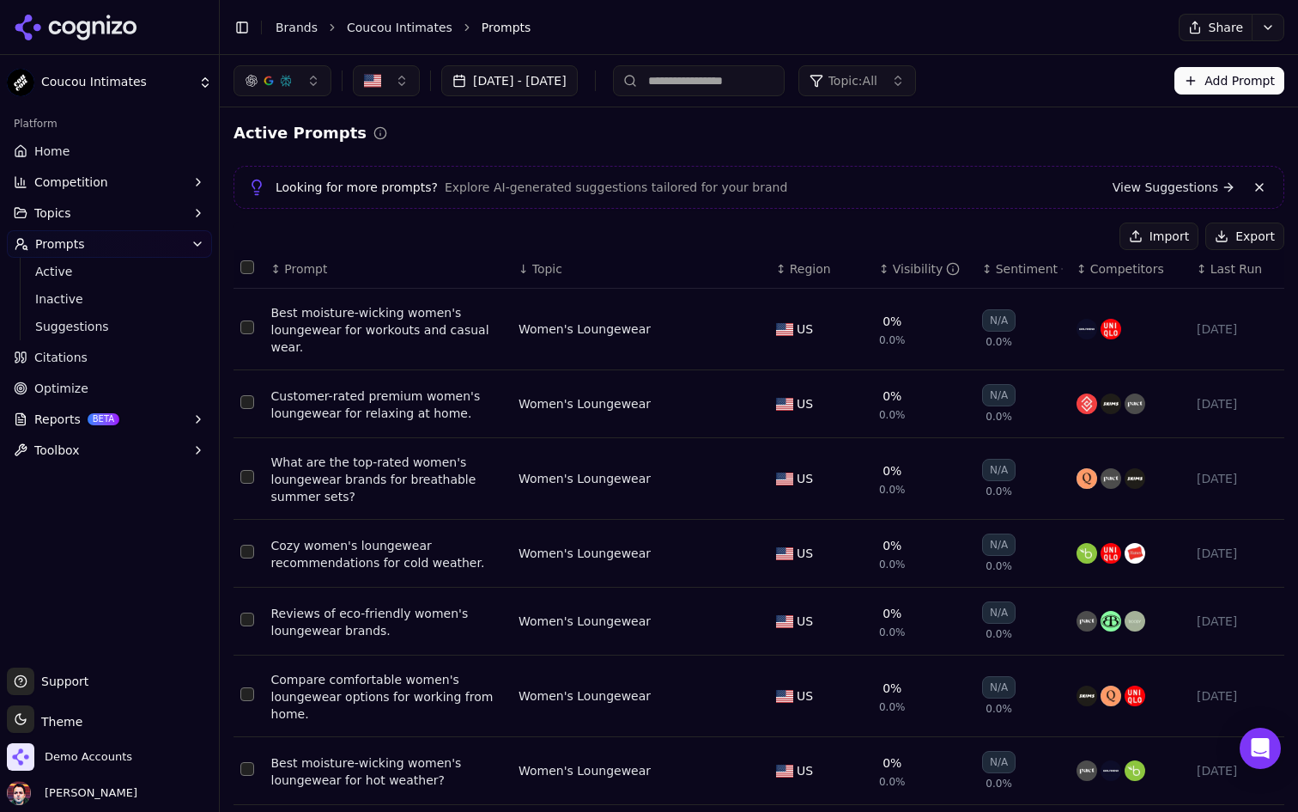
click at [171, 149] on link "Home" at bounding box center [109, 150] width 205 height 27
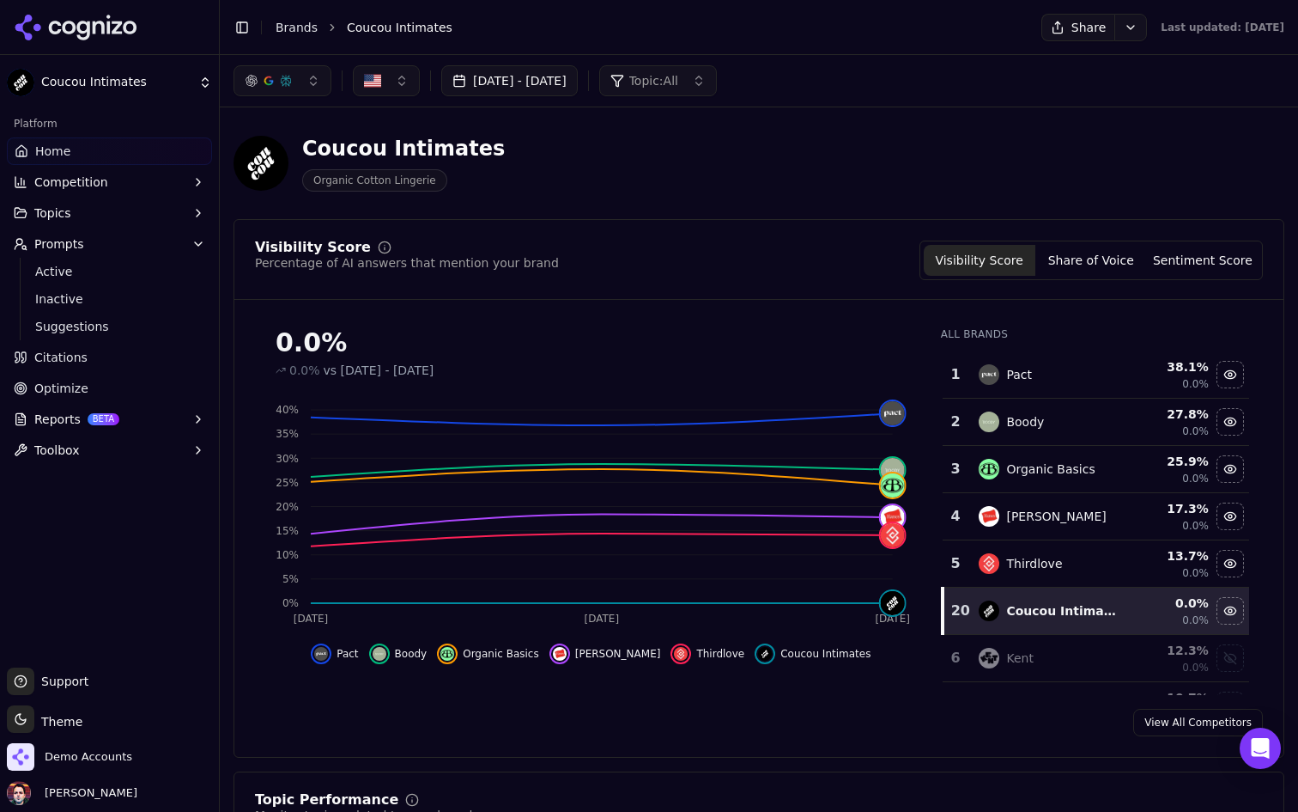
click at [678, 76] on span "Topic: All" at bounding box center [653, 80] width 49 height 17
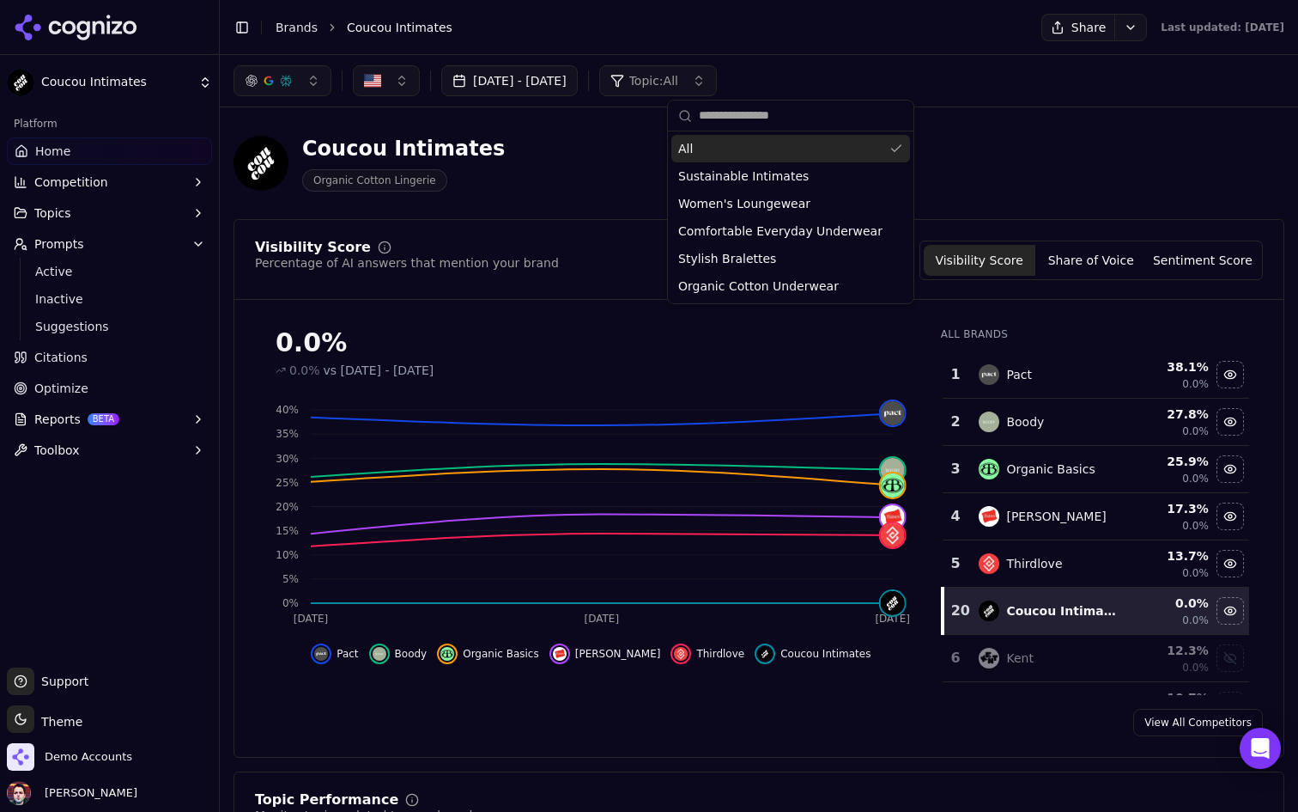
click at [678, 76] on span "Topic: All" at bounding box center [653, 80] width 49 height 17
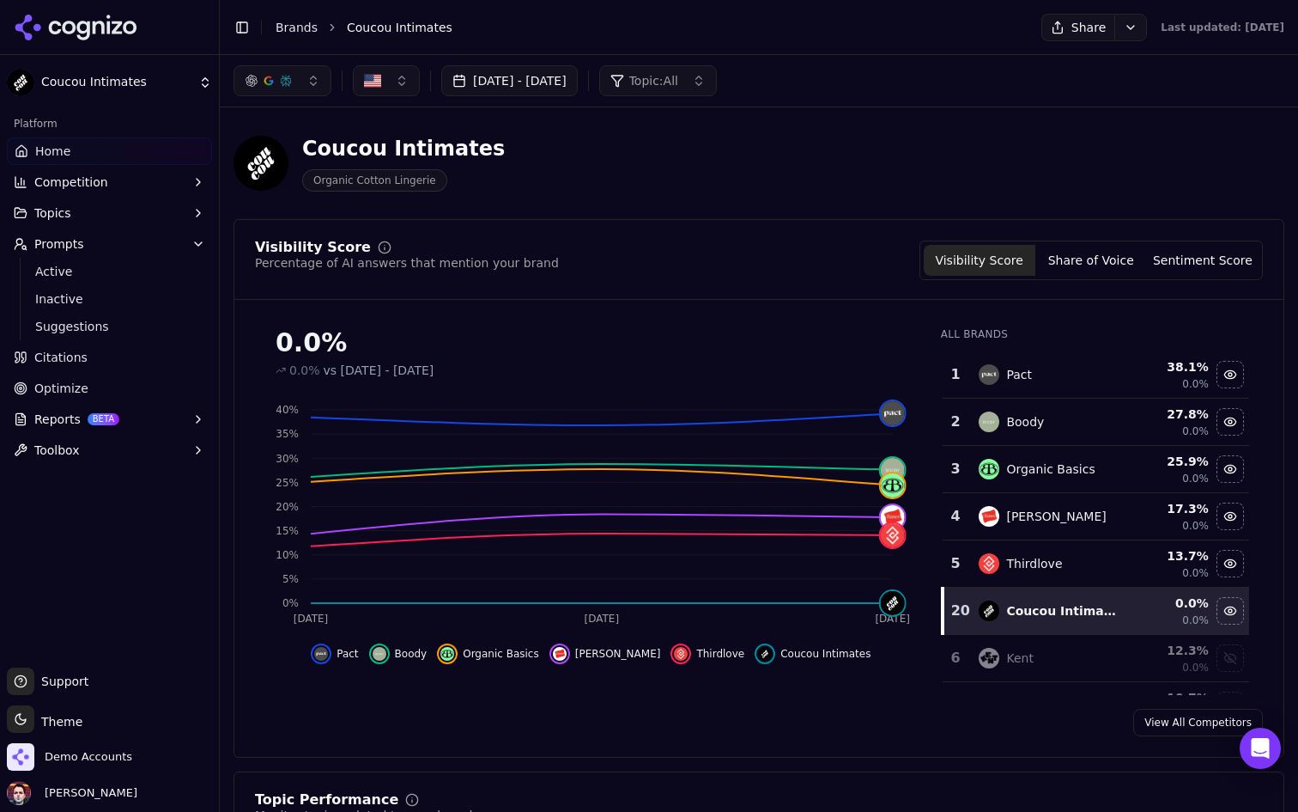
click at [140, 216] on button "Topics" at bounding box center [109, 212] width 205 height 27
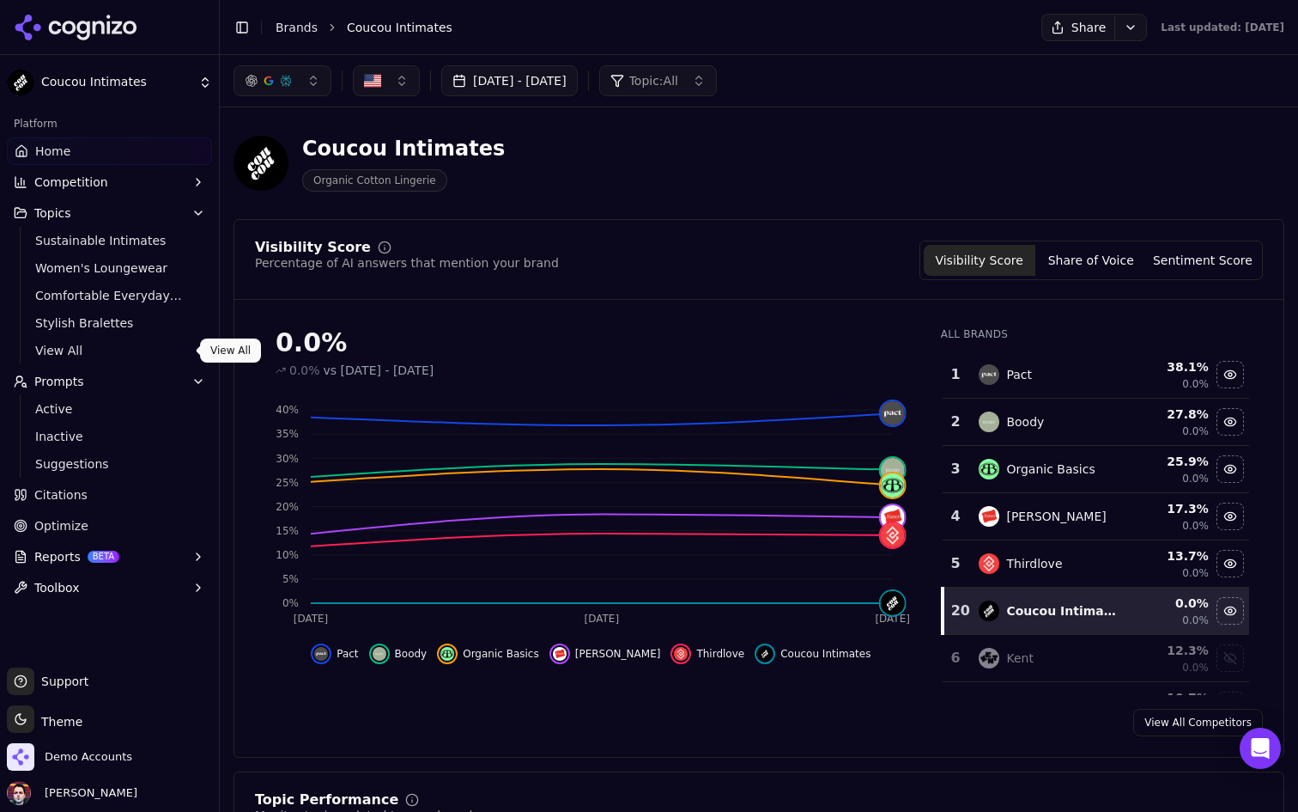
click at [104, 345] on span "View All" at bounding box center [109, 350] width 149 height 17
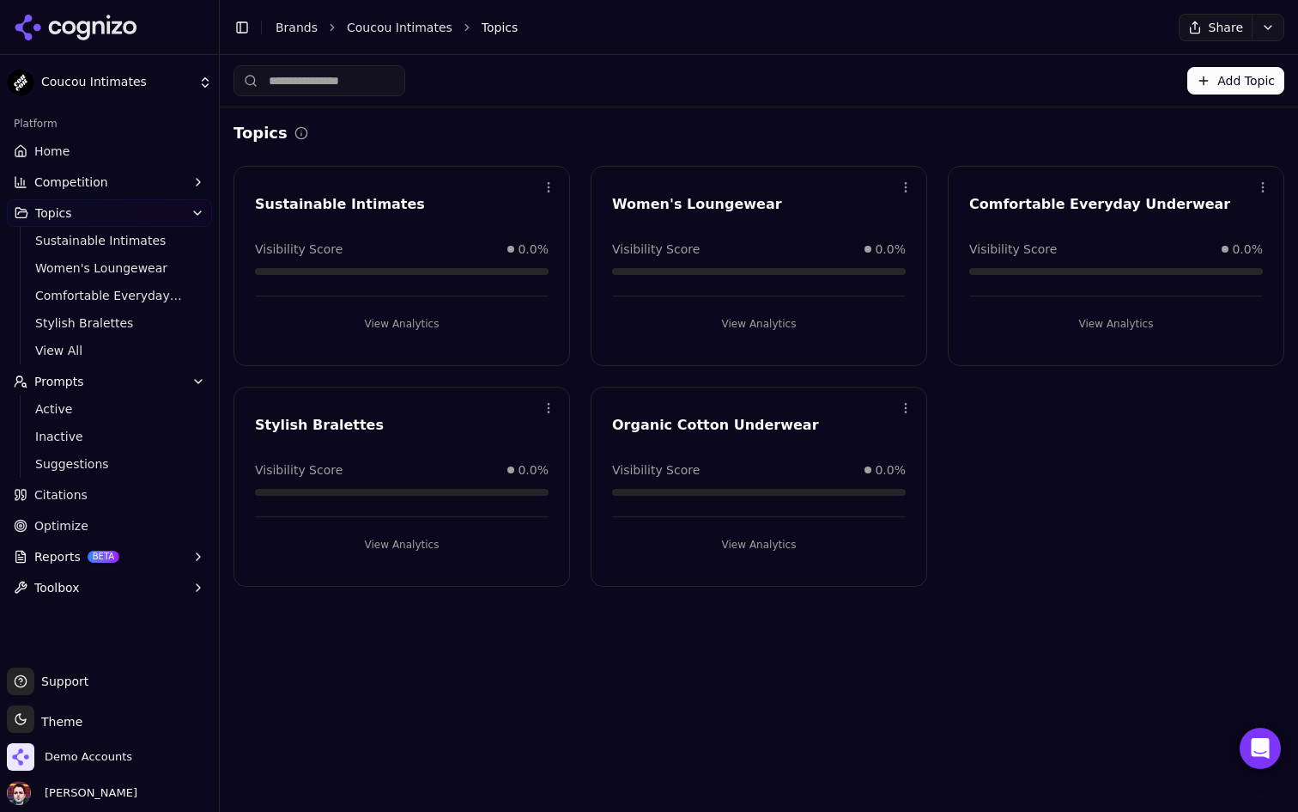
click at [94, 160] on link "Home" at bounding box center [109, 150] width 205 height 27
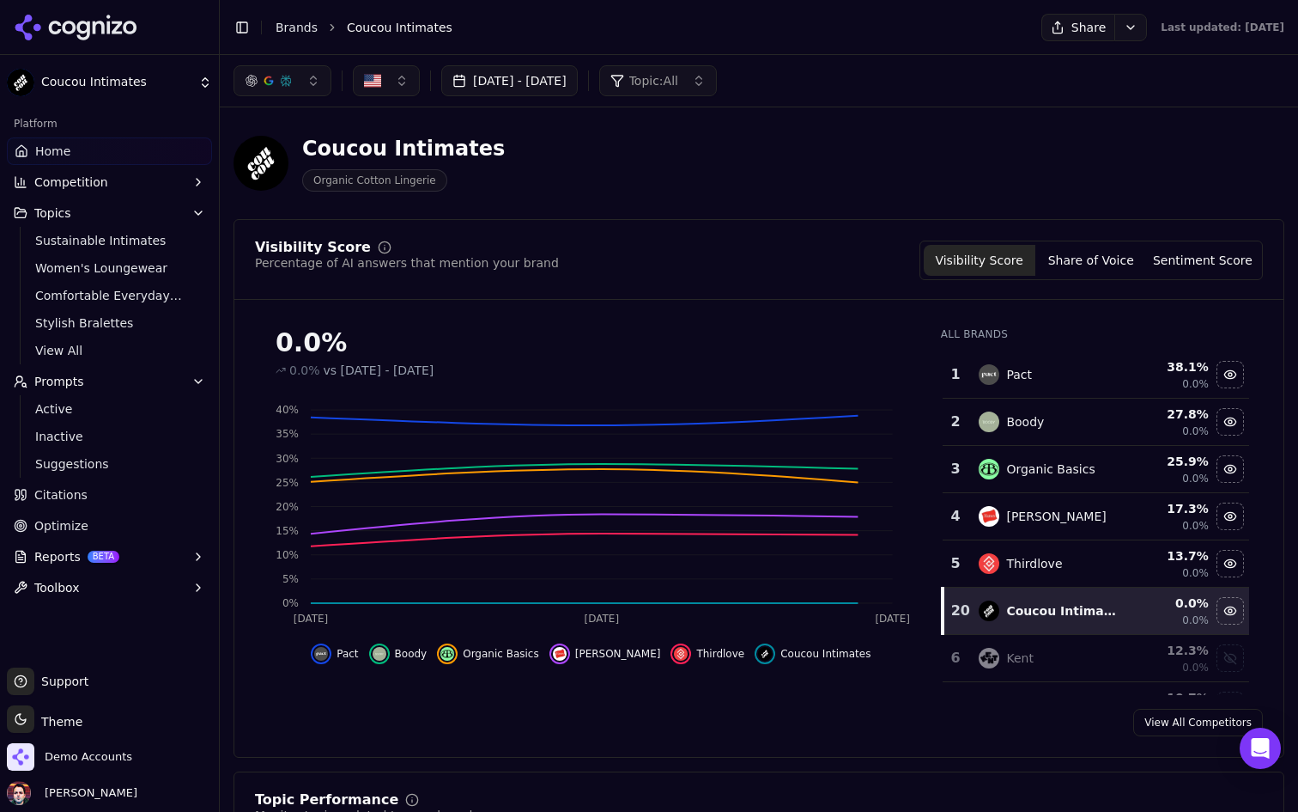
click at [385, 76] on button "button" at bounding box center [386, 80] width 67 height 31
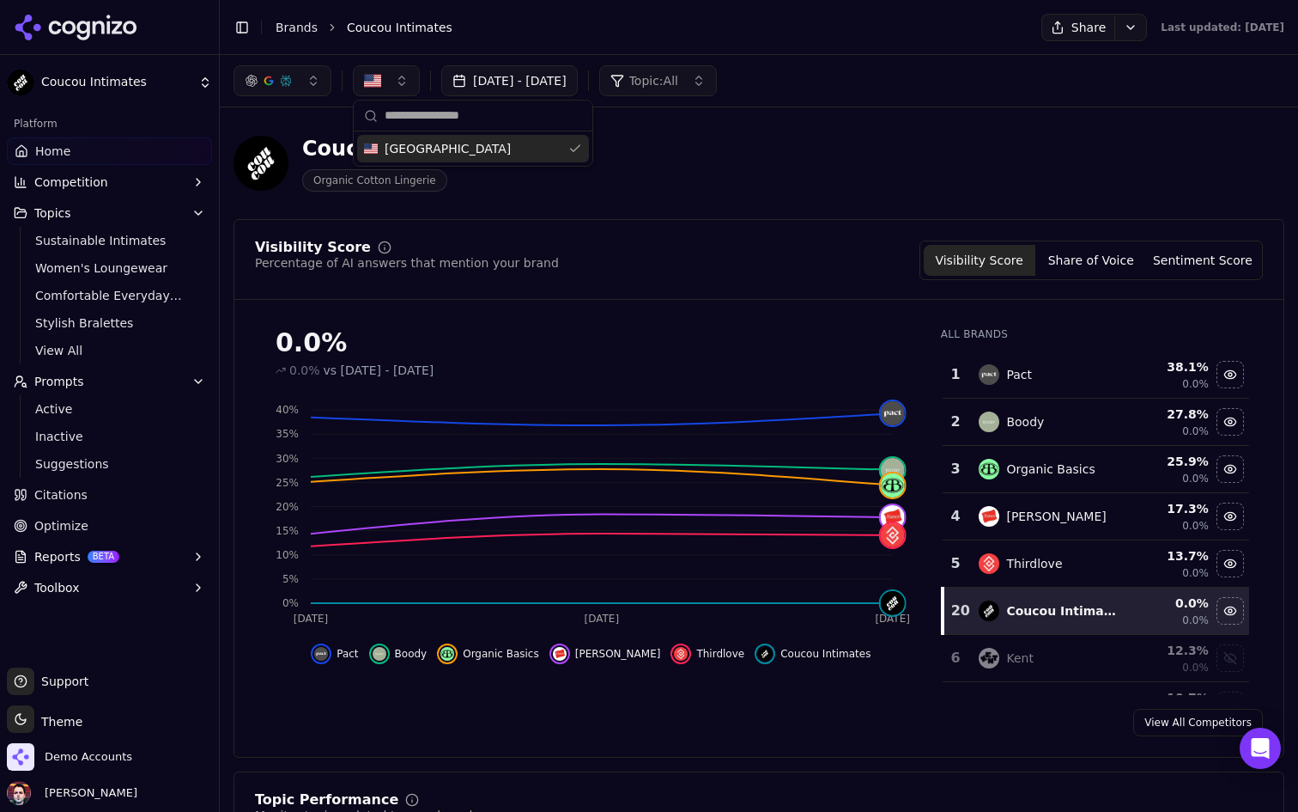
click at [385, 76] on button "button" at bounding box center [386, 80] width 67 height 31
click at [291, 81] on div "button" at bounding box center [286, 81] width 14 height 14
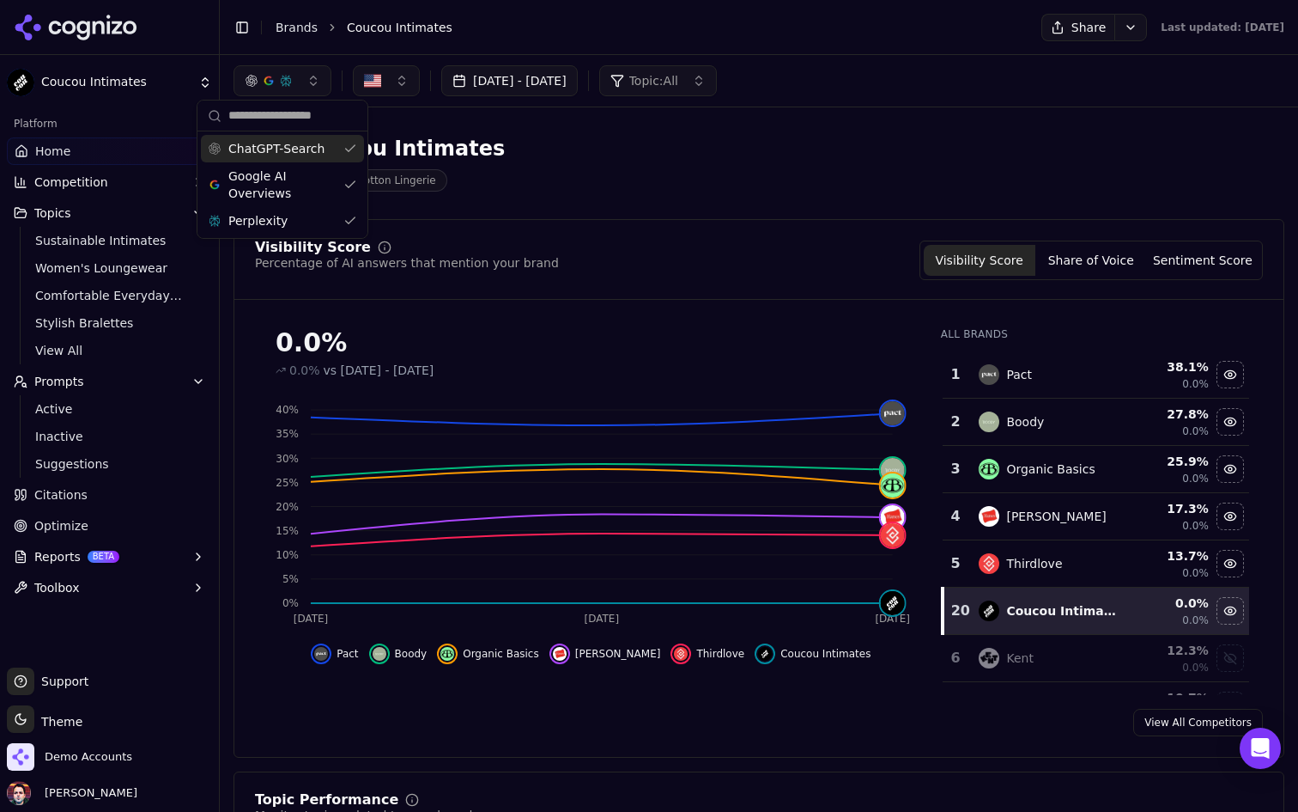
click at [638, 181] on div "Coucou Intimates Organic Cotton Lingerie" at bounding box center [618, 163] width 769 height 57
click at [766, 224] on div "Visibility Score Percentage of AI answers that mention your brand Visibility Sc…" at bounding box center [759, 488] width 1051 height 538
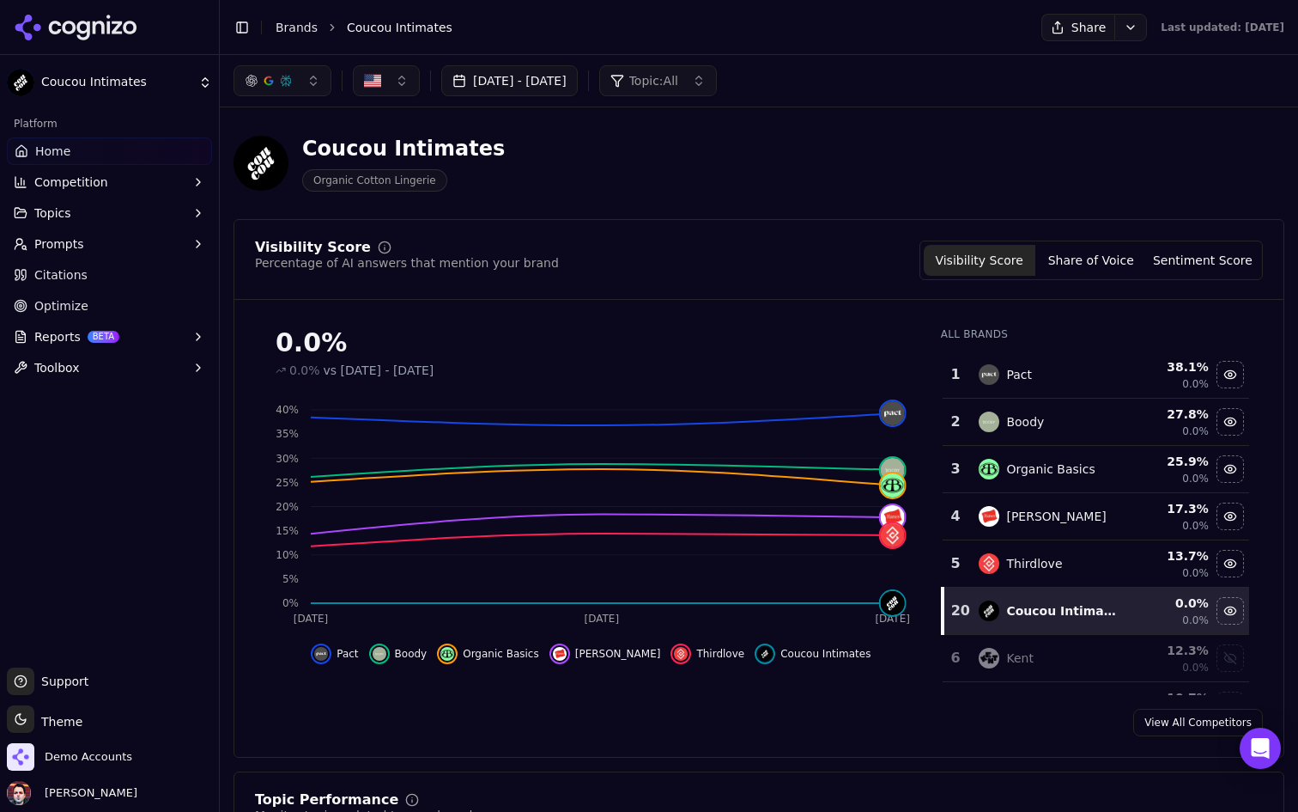
click at [115, 240] on button "Prompts" at bounding box center [109, 243] width 205 height 27
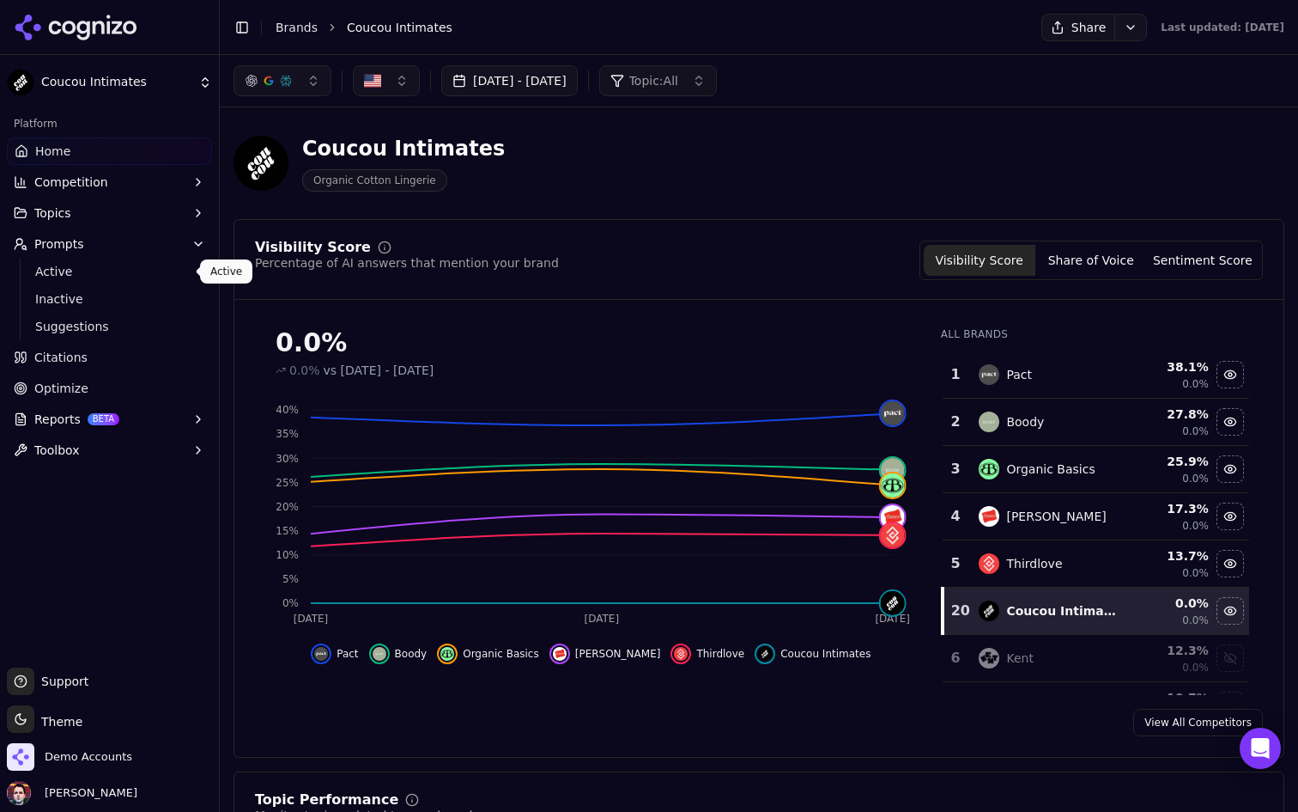
click at [103, 267] on span "Active" at bounding box center [109, 271] width 149 height 17
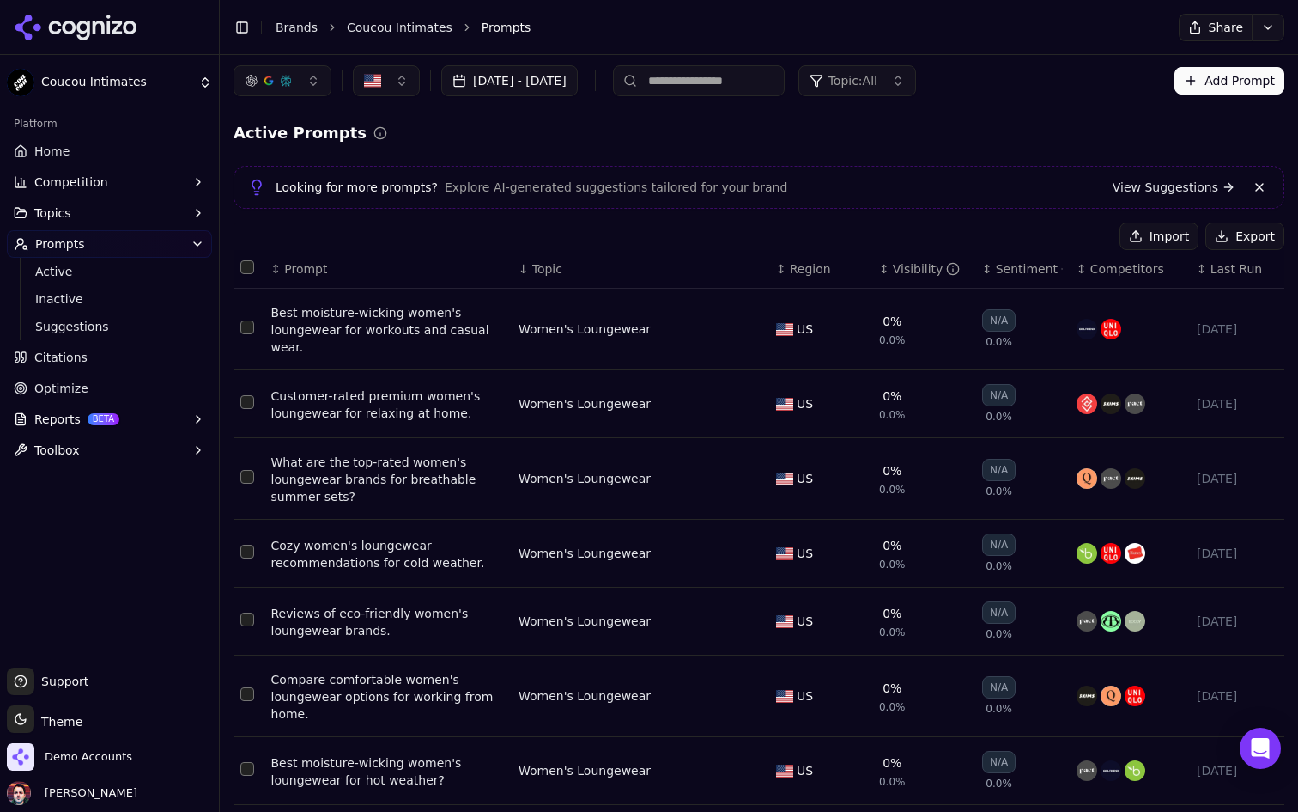
click at [92, 150] on link "Home" at bounding box center [109, 150] width 205 height 27
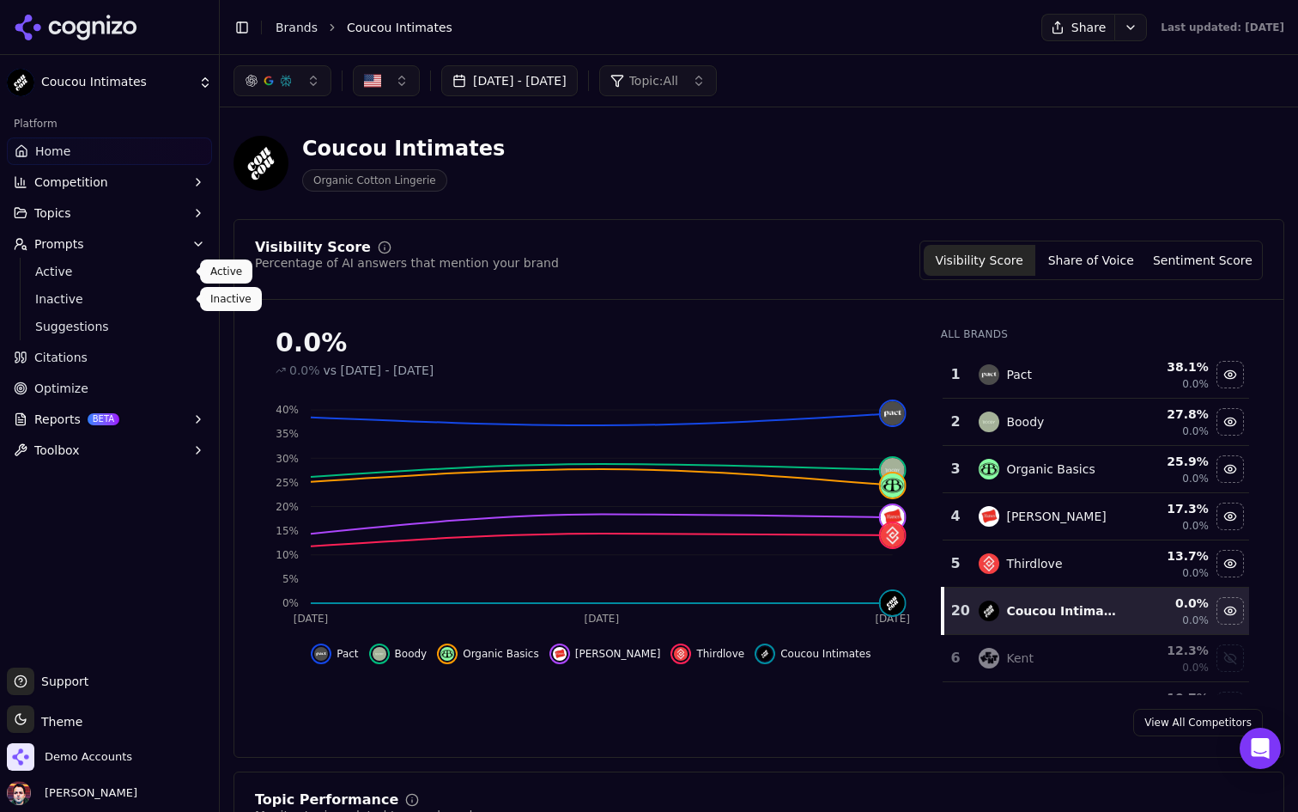
click at [106, 271] on span "Active" at bounding box center [109, 271] width 149 height 17
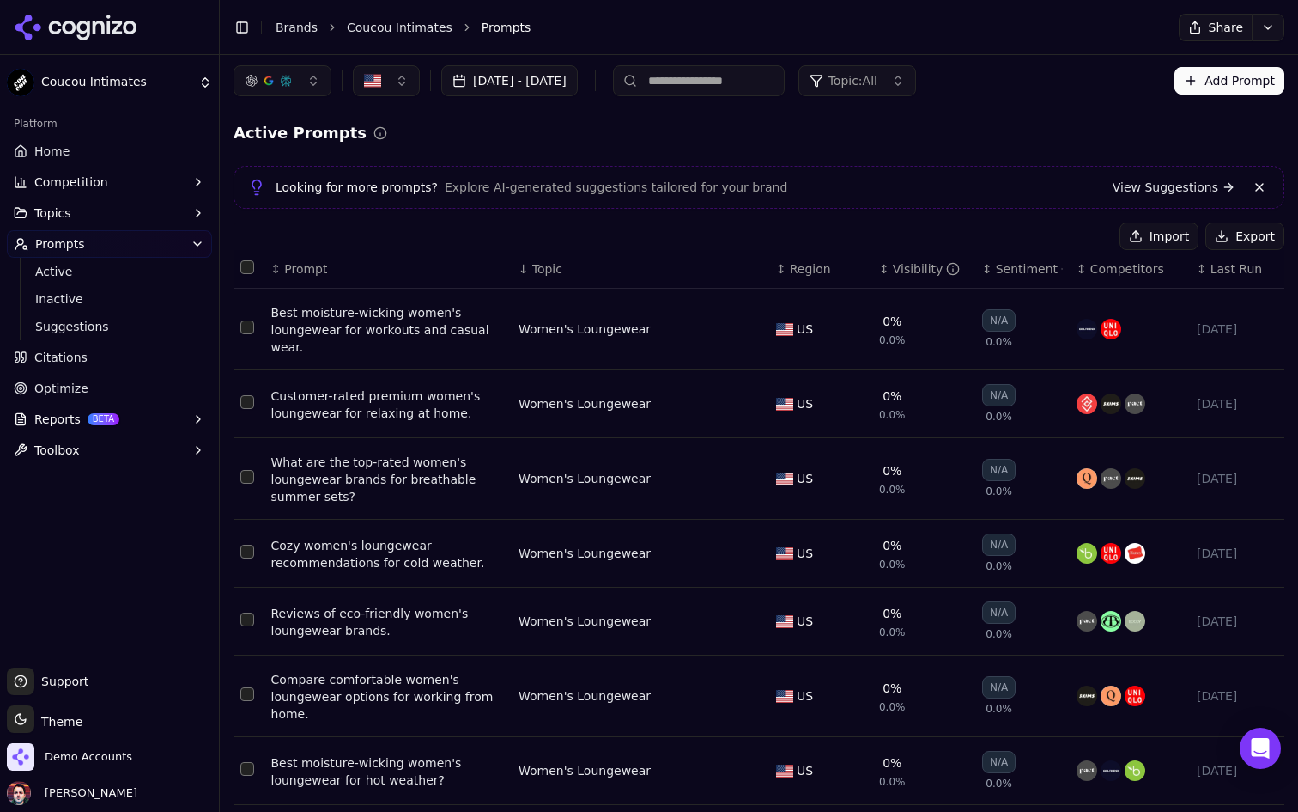
click at [65, 387] on span "Optimize" at bounding box center [61, 388] width 54 height 17
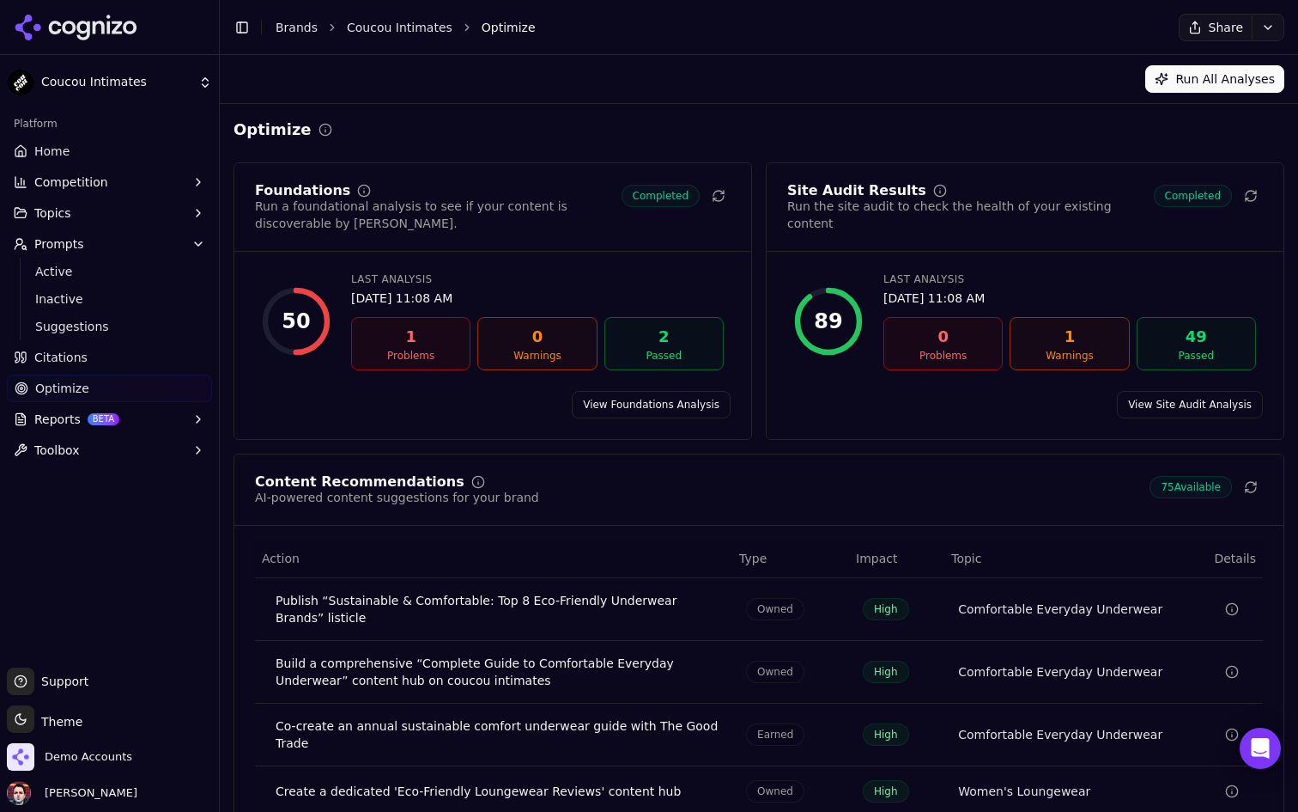
click at [138, 165] on ul "Home Competition Topics Prompts Active Inactive Suggestions Citations Optimize …" at bounding box center [109, 300] width 205 height 326
click at [154, 155] on link "Home" at bounding box center [109, 150] width 205 height 27
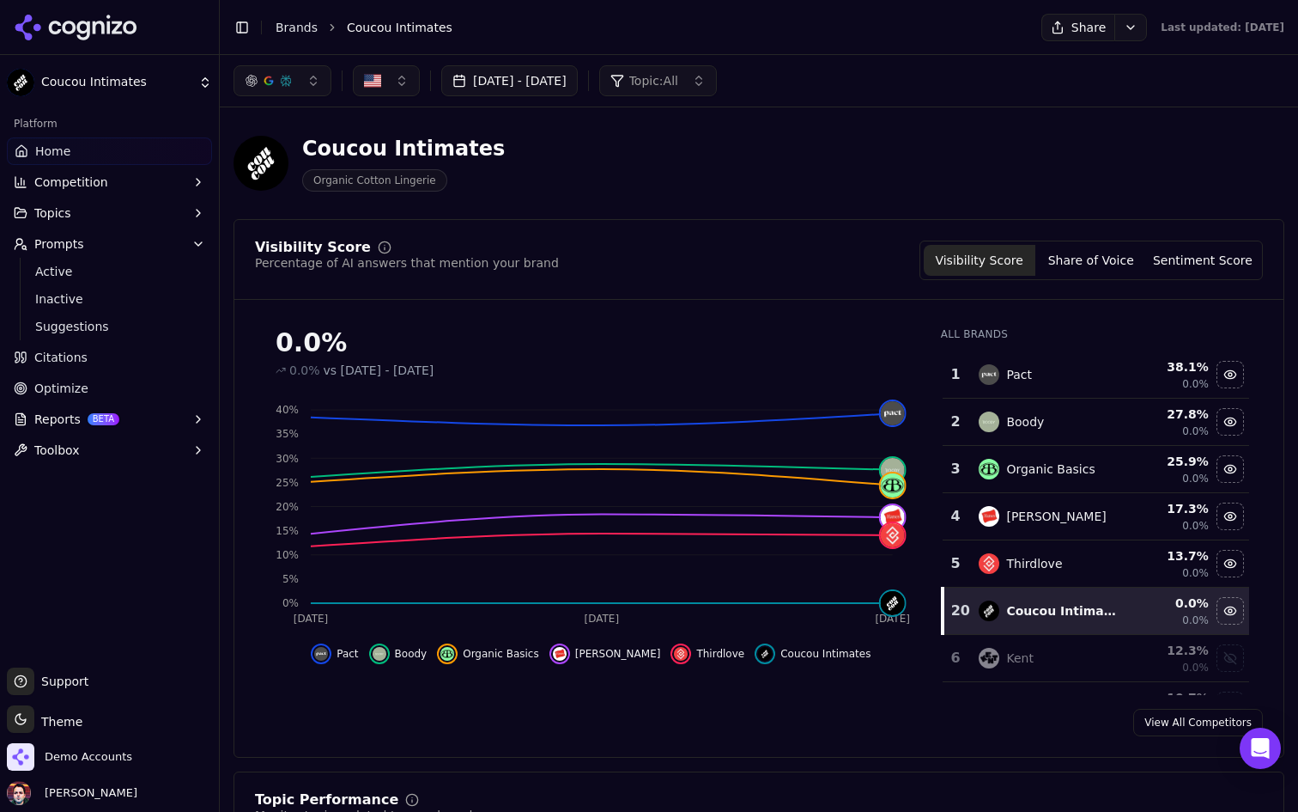
click at [110, 440] on button "Toolbox" at bounding box center [109, 449] width 205 height 27
click at [138, 427] on button "Reports BETA" at bounding box center [109, 418] width 205 height 27
click at [154, 392] on link "Optimize" at bounding box center [109, 387] width 205 height 27
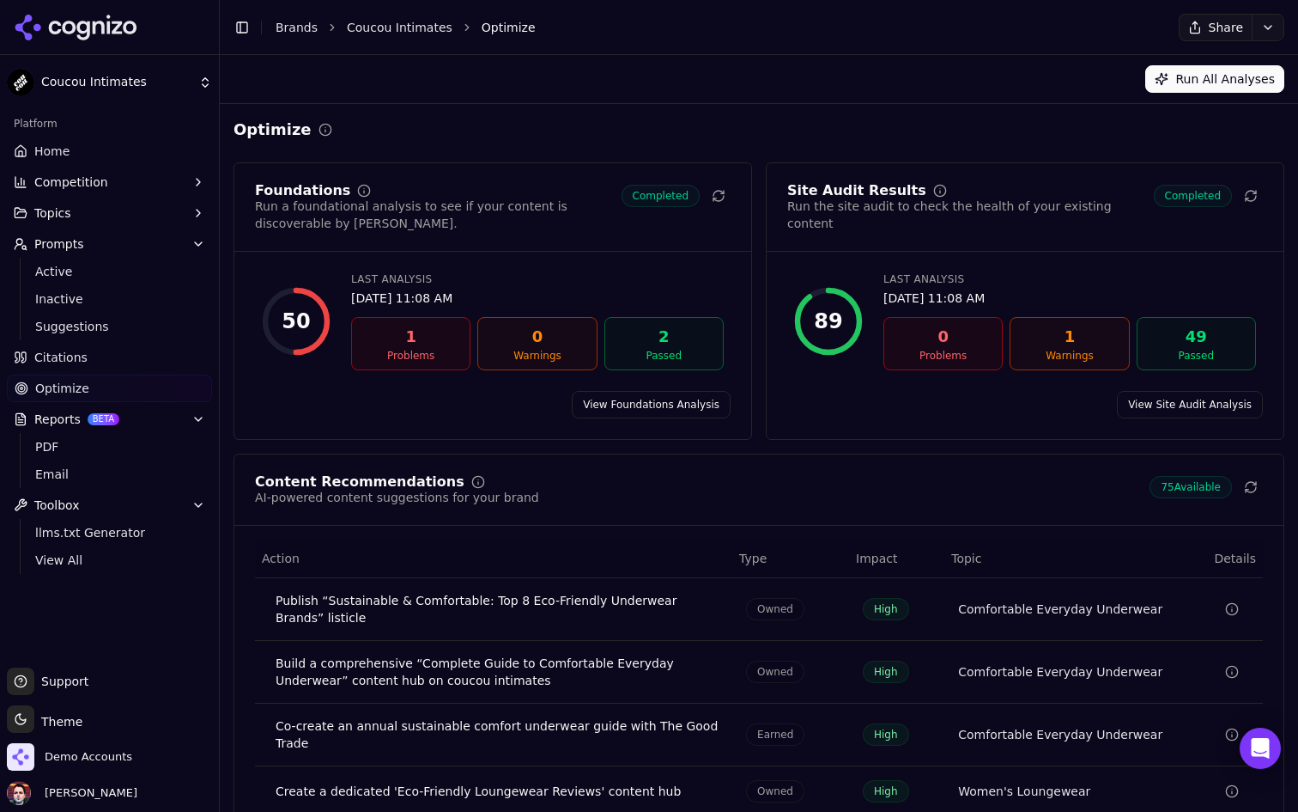
click at [159, 367] on link "Citations" at bounding box center [109, 357] width 205 height 27
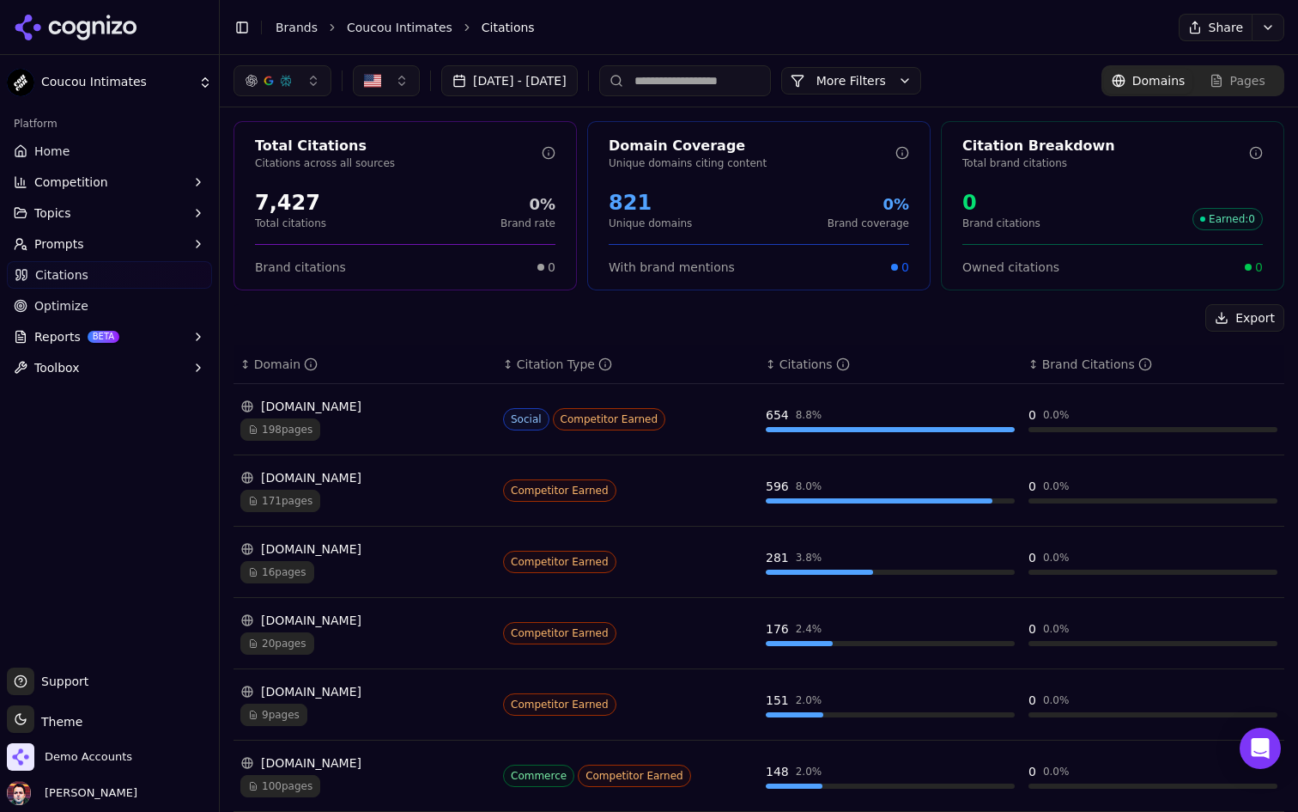
click at [127, 151] on link "Home" at bounding box center [109, 150] width 205 height 27
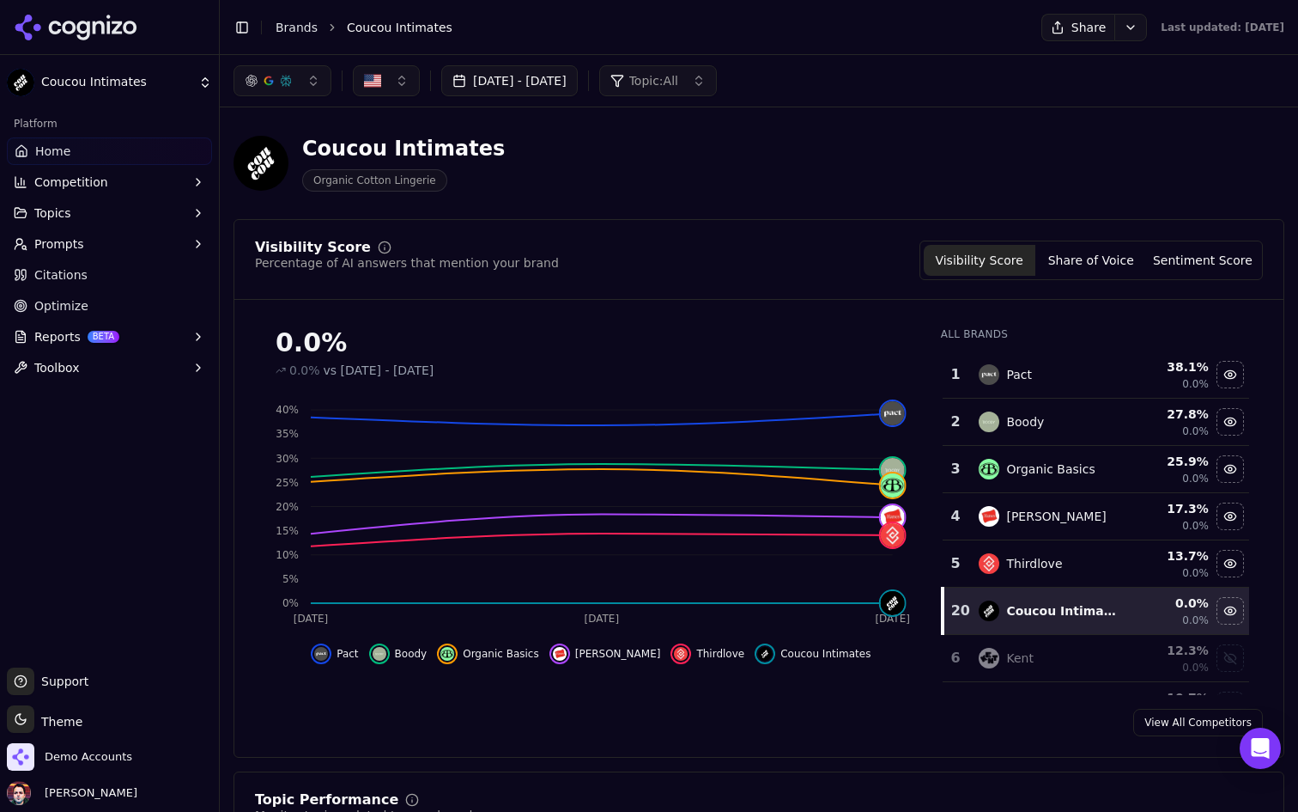
click at [544, 174] on div "Coucou Intimates Organic Cotton Lingerie" at bounding box center [618, 163] width 769 height 57
click at [161, 278] on link "Citations" at bounding box center [109, 274] width 205 height 27
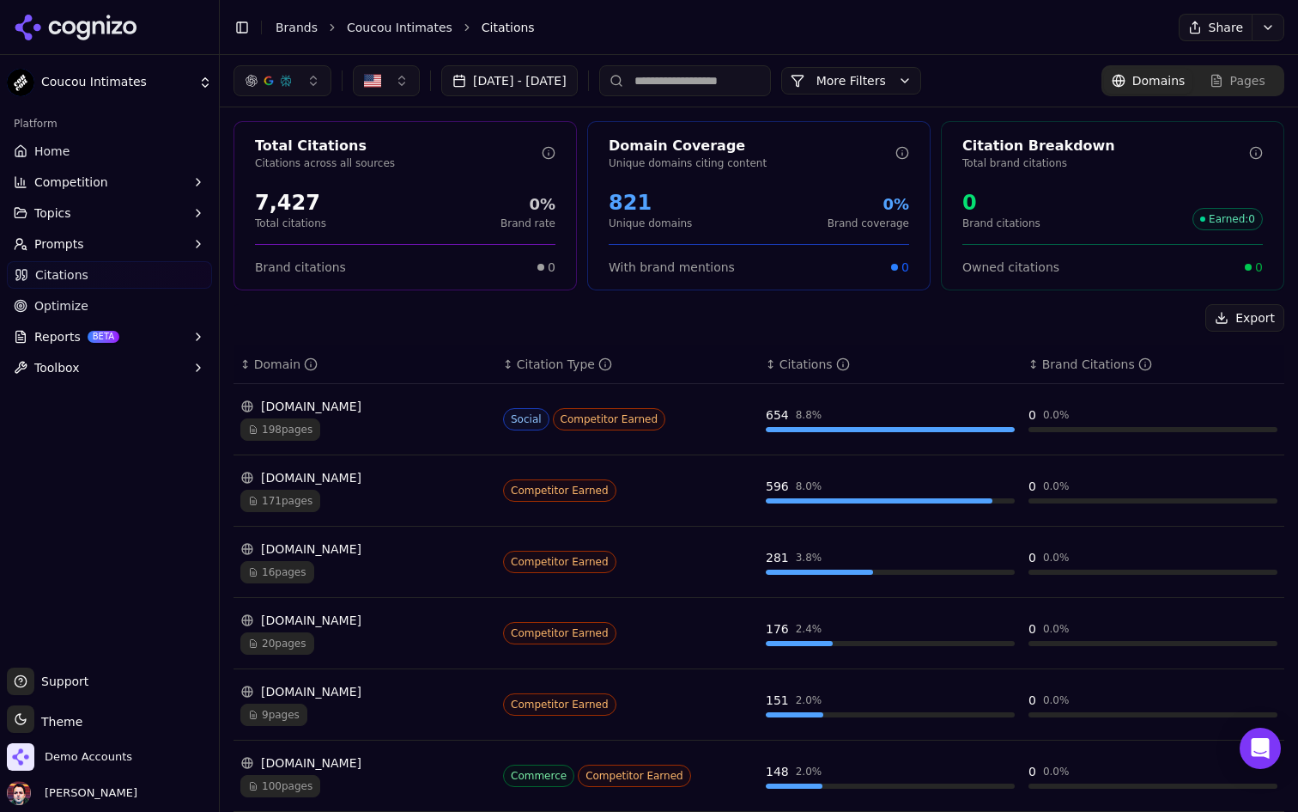
click at [72, 154] on link "Home" at bounding box center [109, 150] width 205 height 27
